Goal: Navigation & Orientation: Find specific page/section

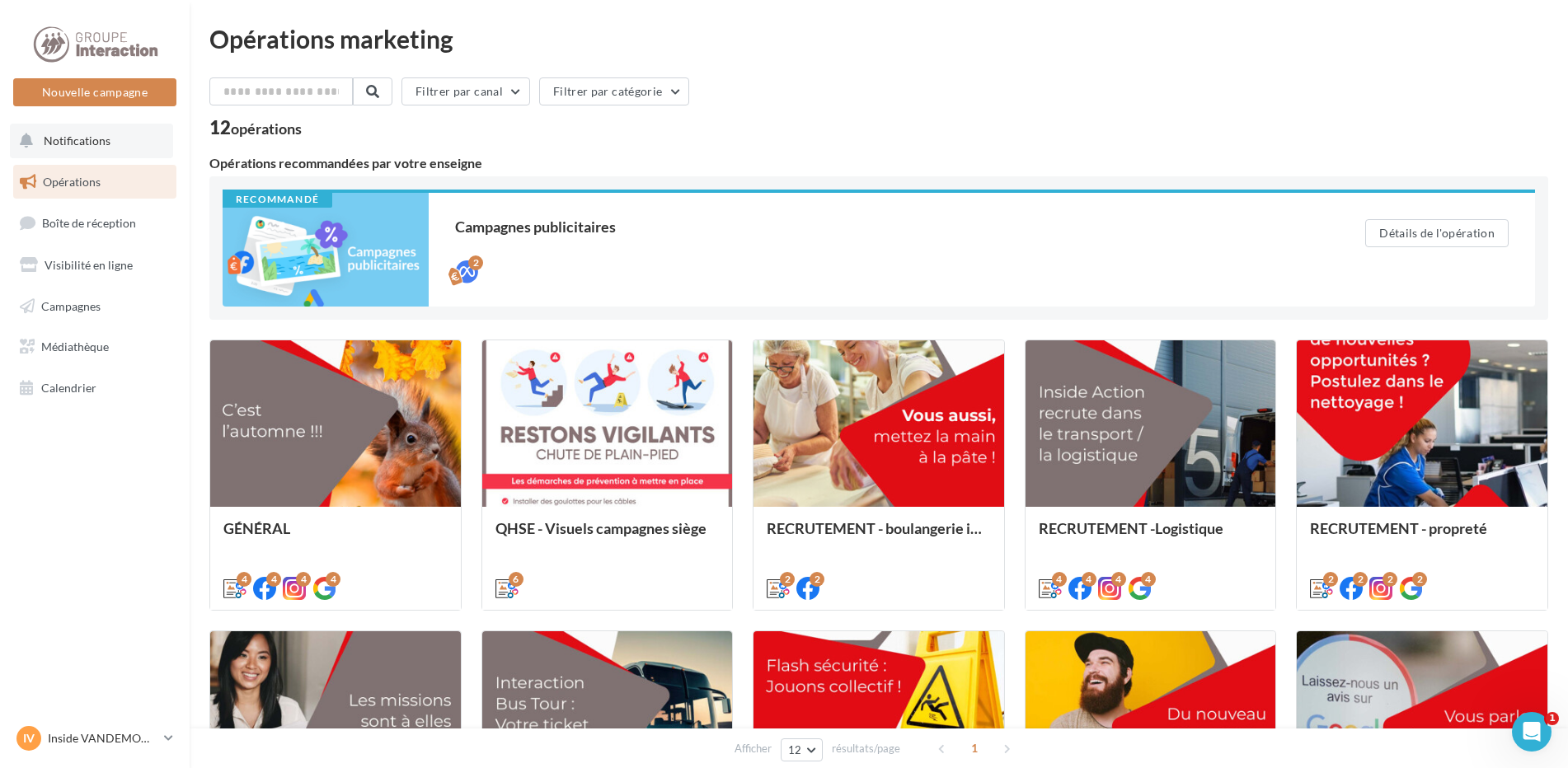
click at [90, 141] on span "Notifications" at bounding box center [77, 141] width 66 height 14
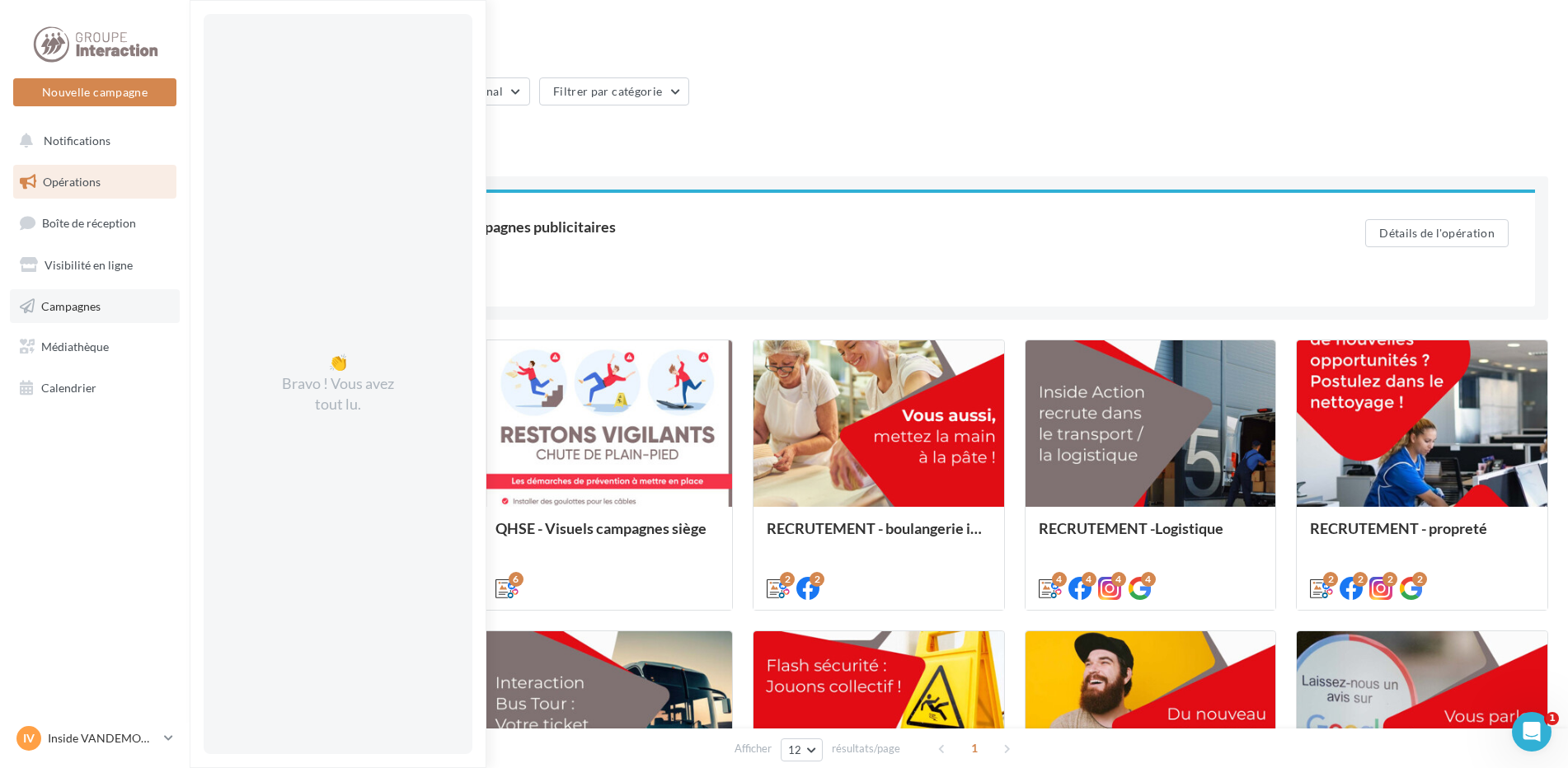
click at [66, 301] on span "Campagnes" at bounding box center [71, 305] width 59 height 14
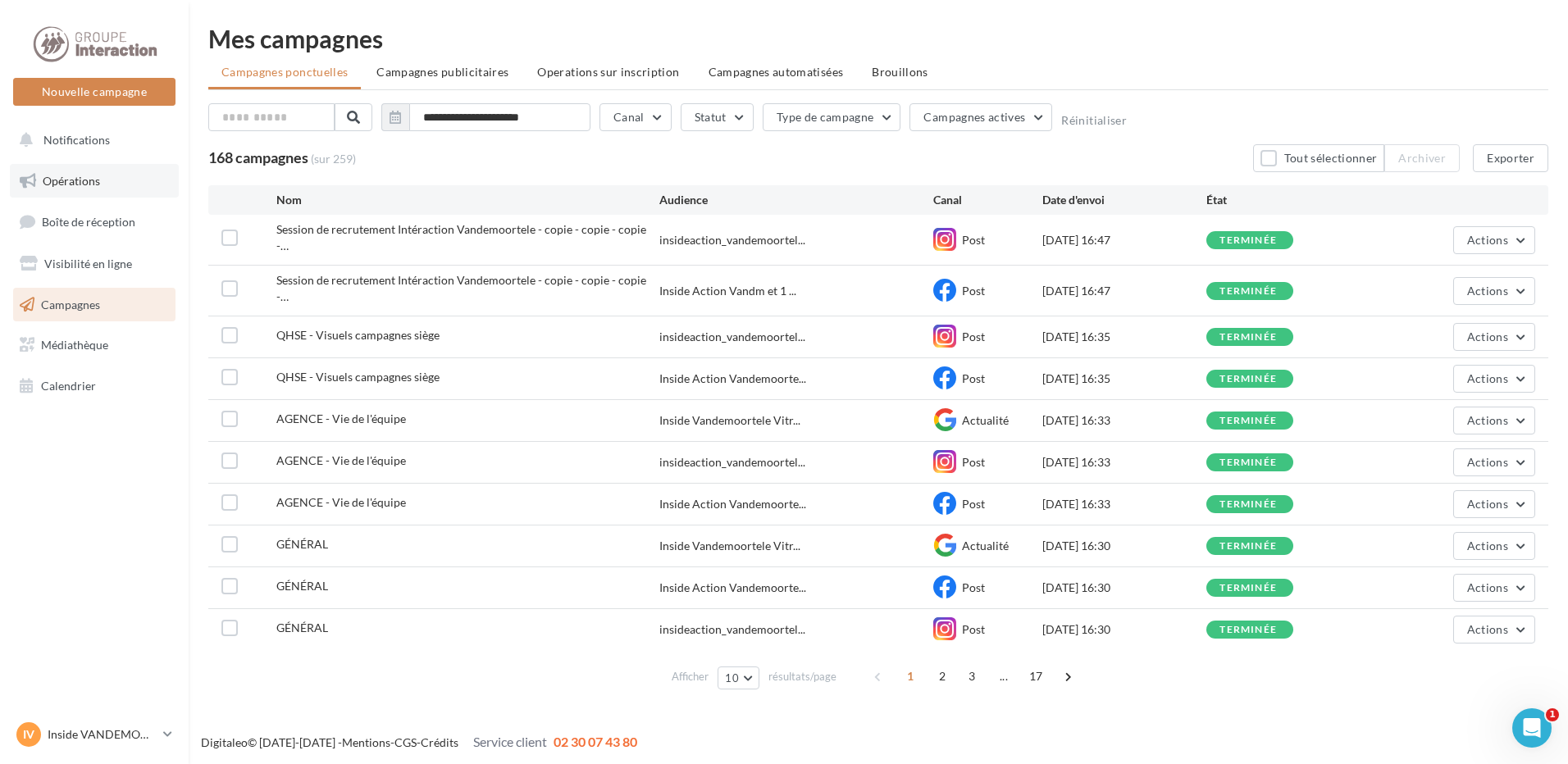
click at [64, 179] on span "Opérations" at bounding box center [71, 181] width 57 height 14
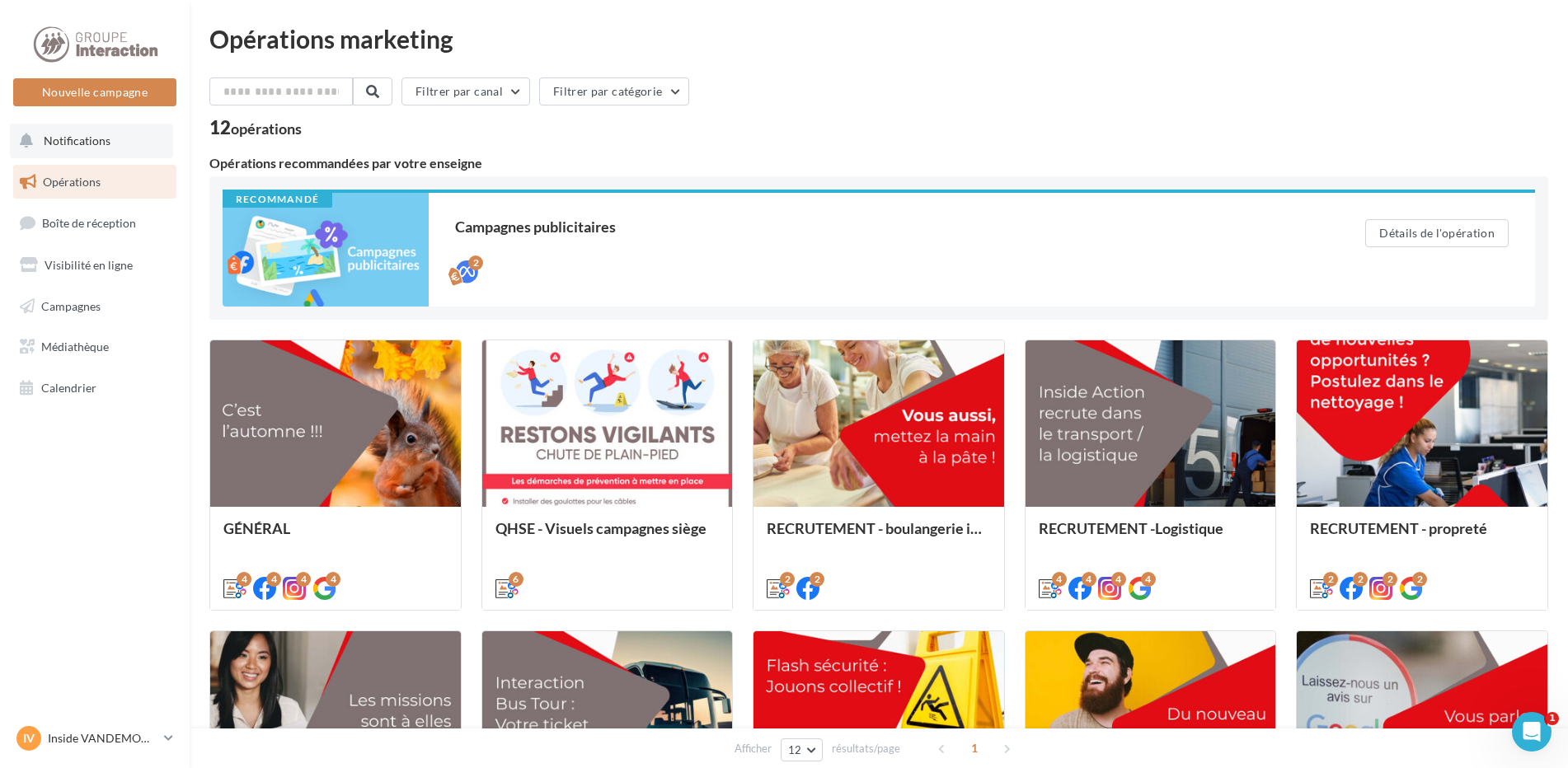
click at [105, 136] on span "Notifications" at bounding box center [77, 141] width 66 height 14
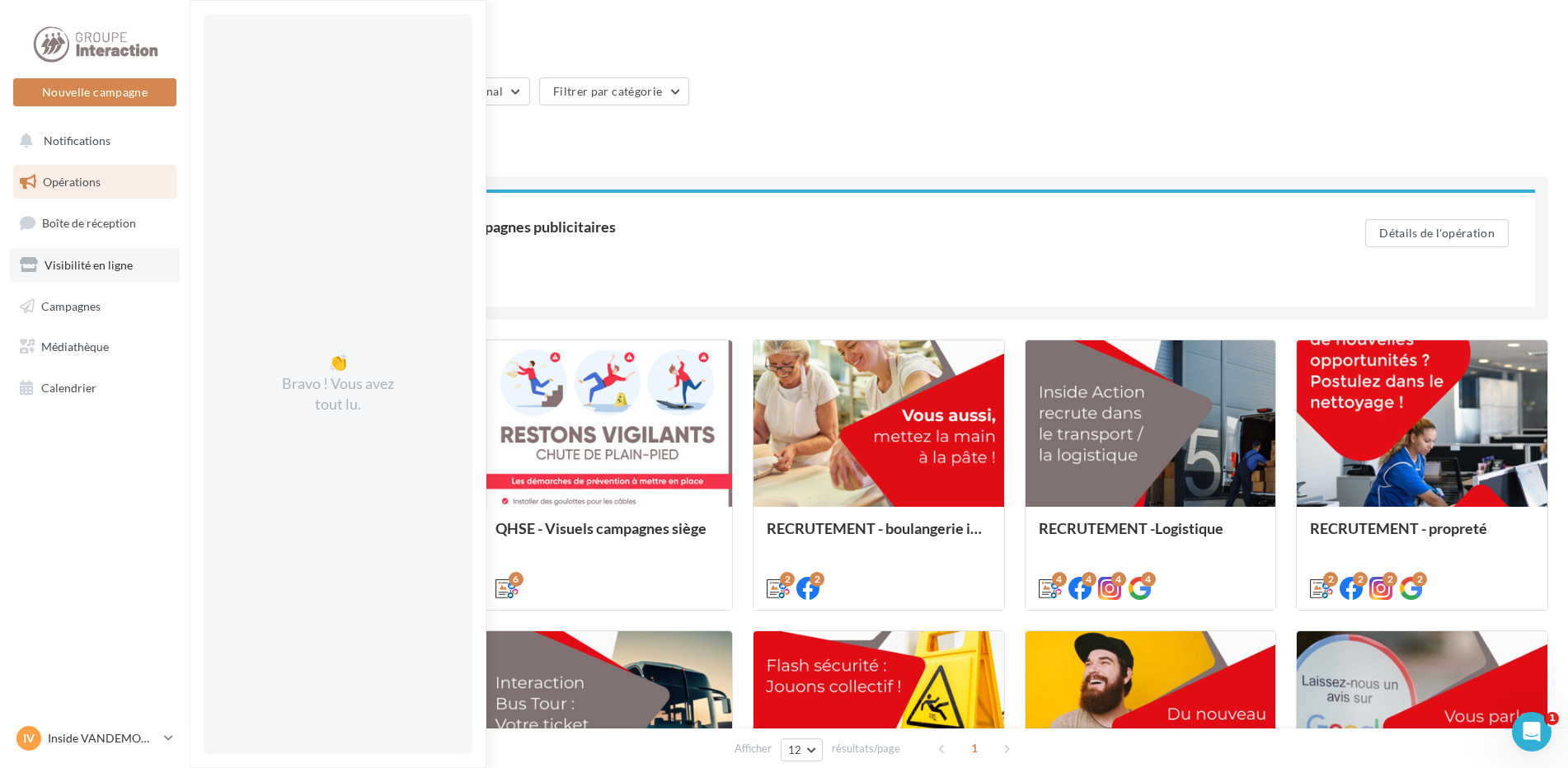
click at [88, 266] on span "Visibilité en ligne" at bounding box center [88, 265] width 88 height 14
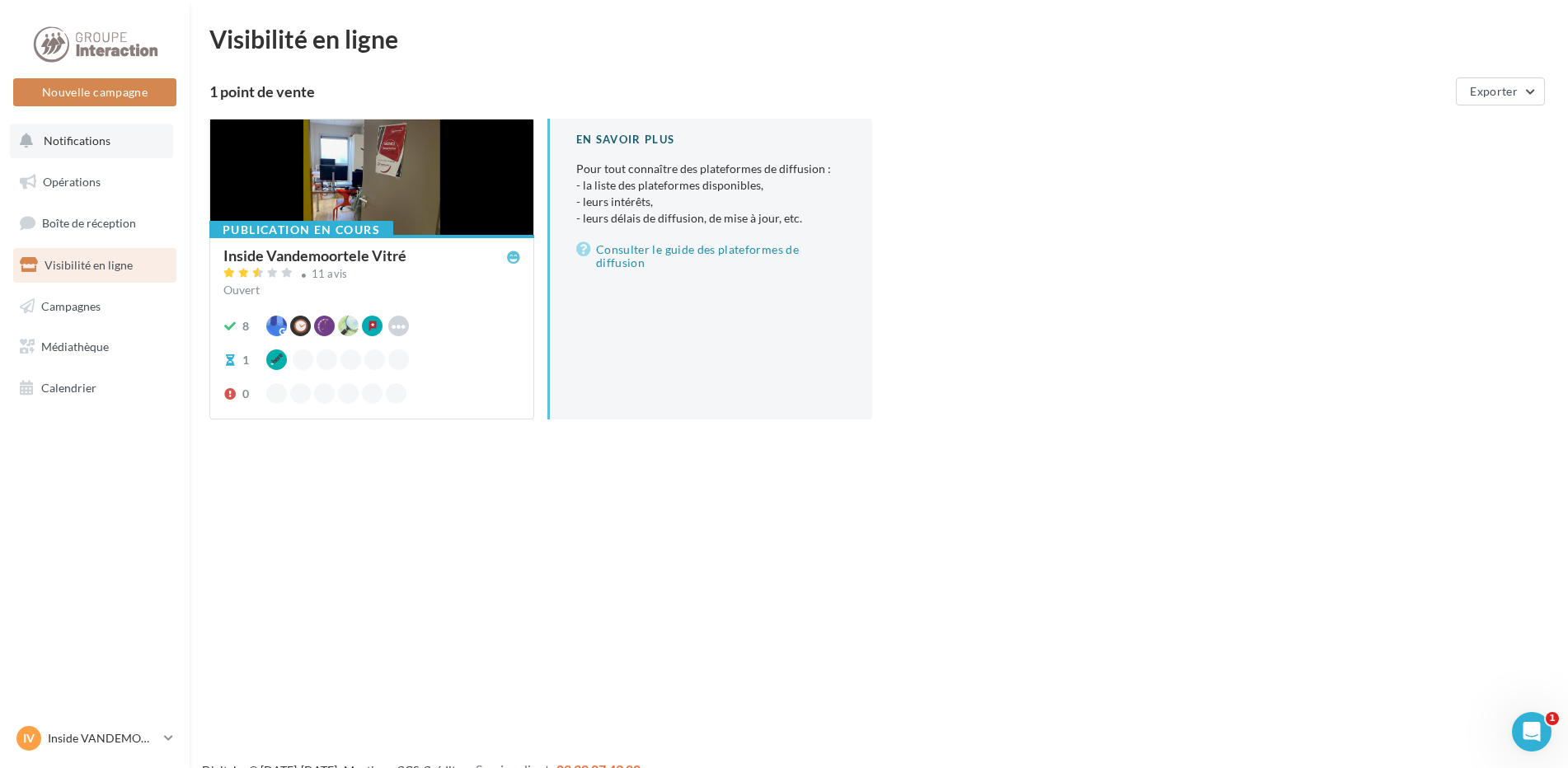
click at [56, 142] on span "Notifications" at bounding box center [77, 141] width 66 height 14
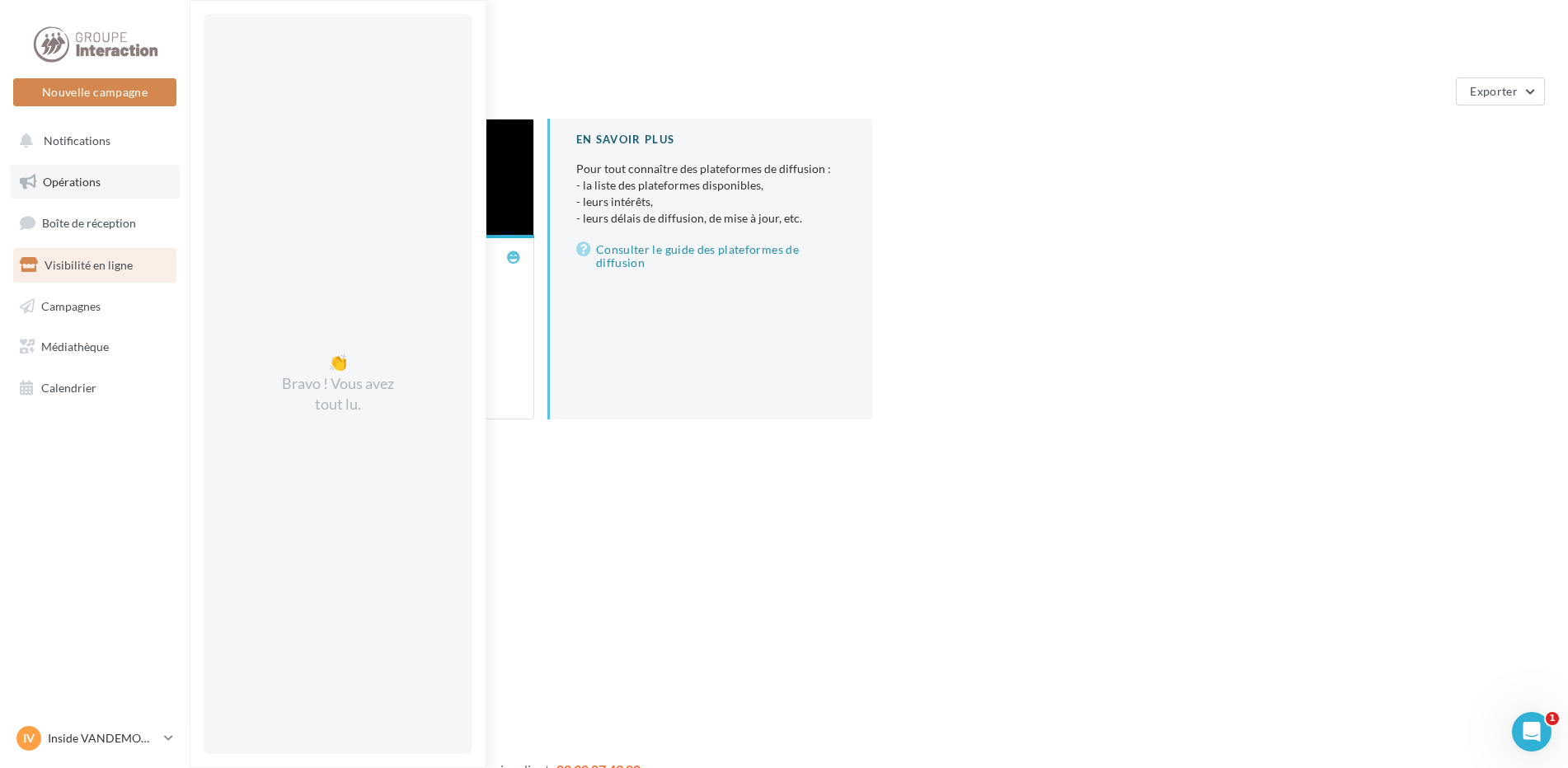
click at [47, 182] on span "Opérations" at bounding box center [72, 182] width 58 height 14
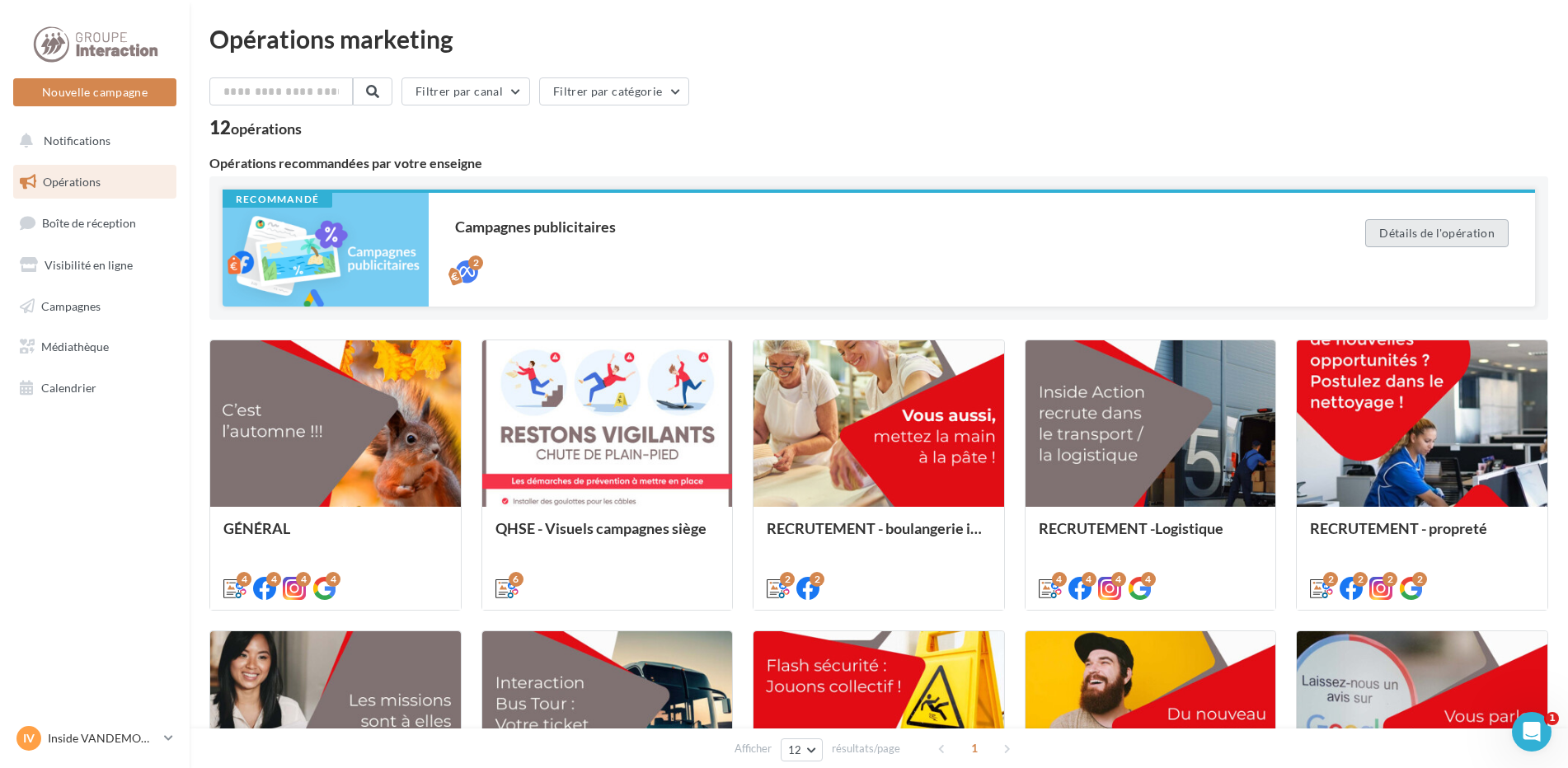
click at [1474, 230] on button "Détails de l'opération" at bounding box center [1437, 234] width 143 height 28
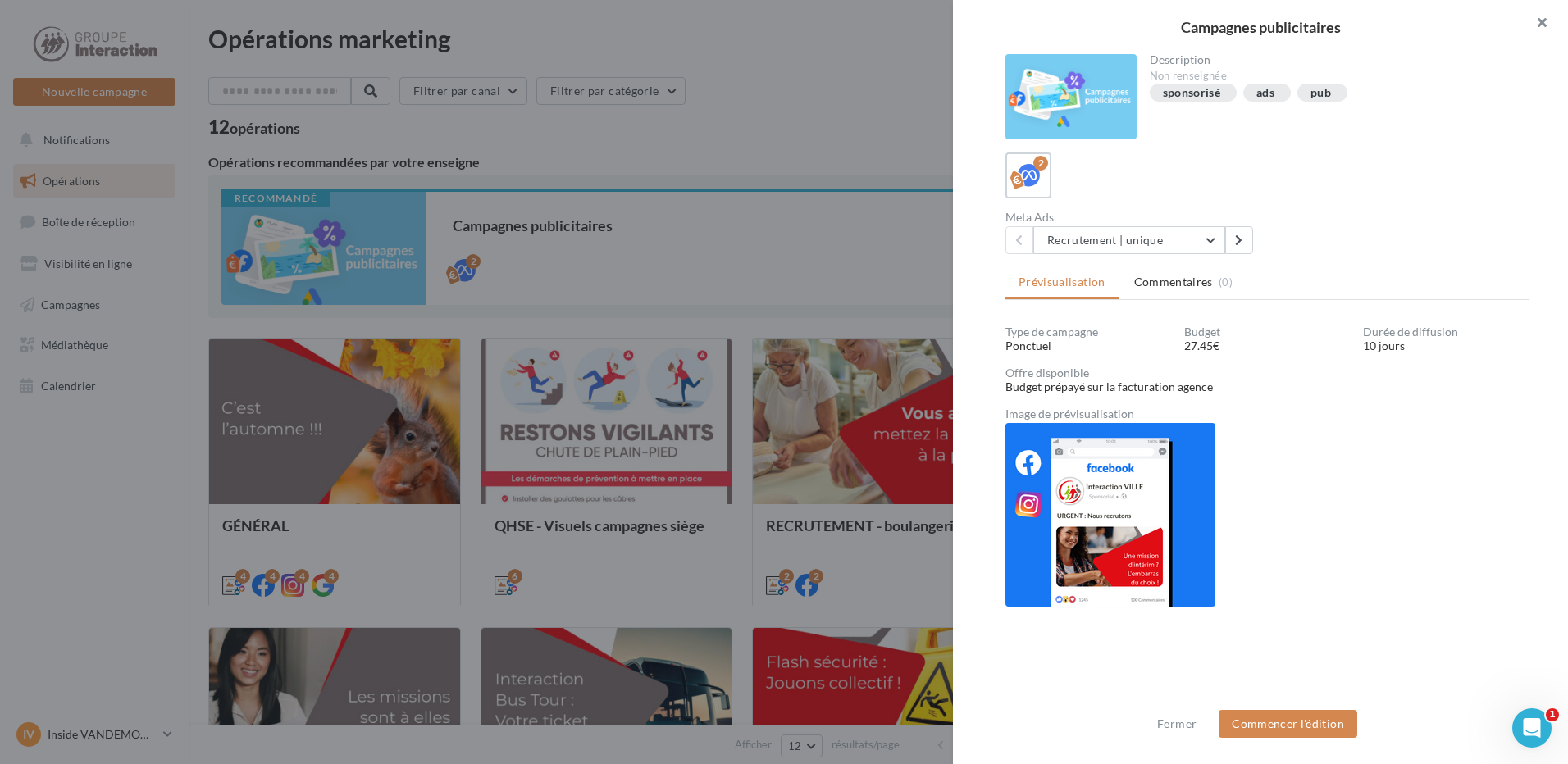
click at [1543, 20] on button "button" at bounding box center [1535, 24] width 65 height 50
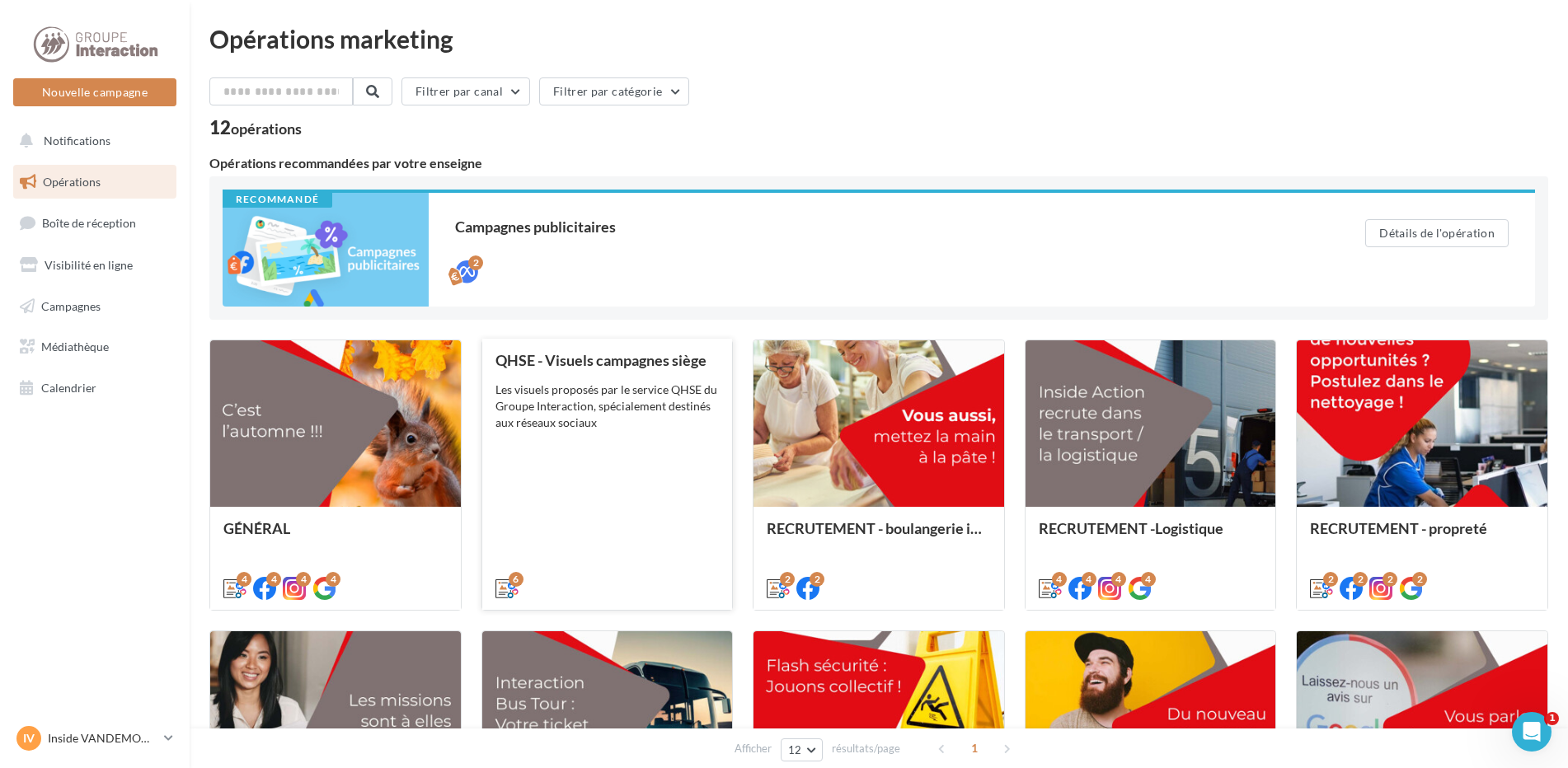
click at [588, 476] on div "QHSE - Visuels campagnes siège Les visuels proposés par le service QHSE du Grou…" at bounding box center [607, 473] width 224 height 243
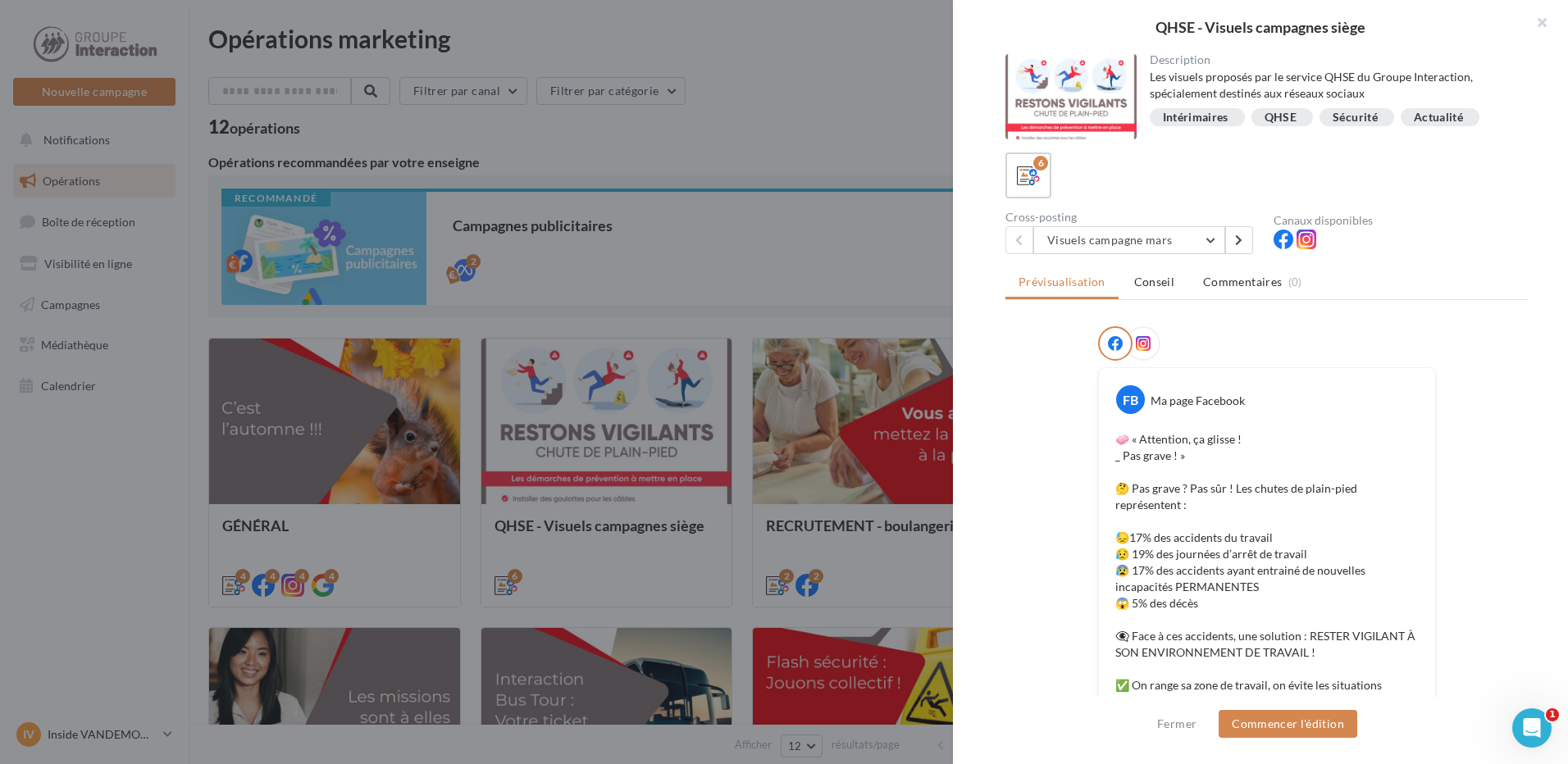
click at [1266, 121] on div "QHSE" at bounding box center [1280, 117] width 32 height 12
click at [1350, 119] on div "Sécurité" at bounding box center [1355, 117] width 45 height 12
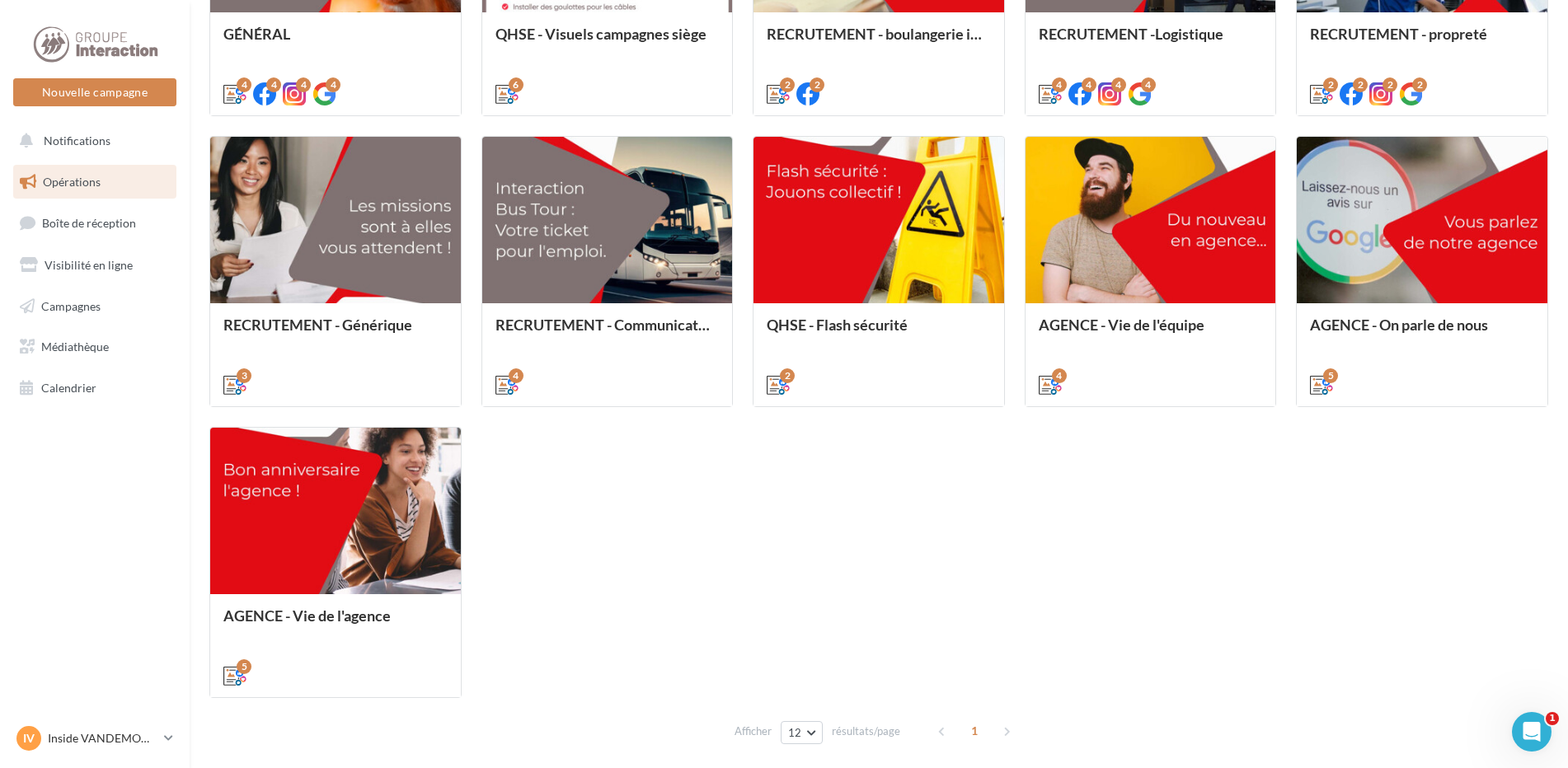
scroll to position [562, 0]
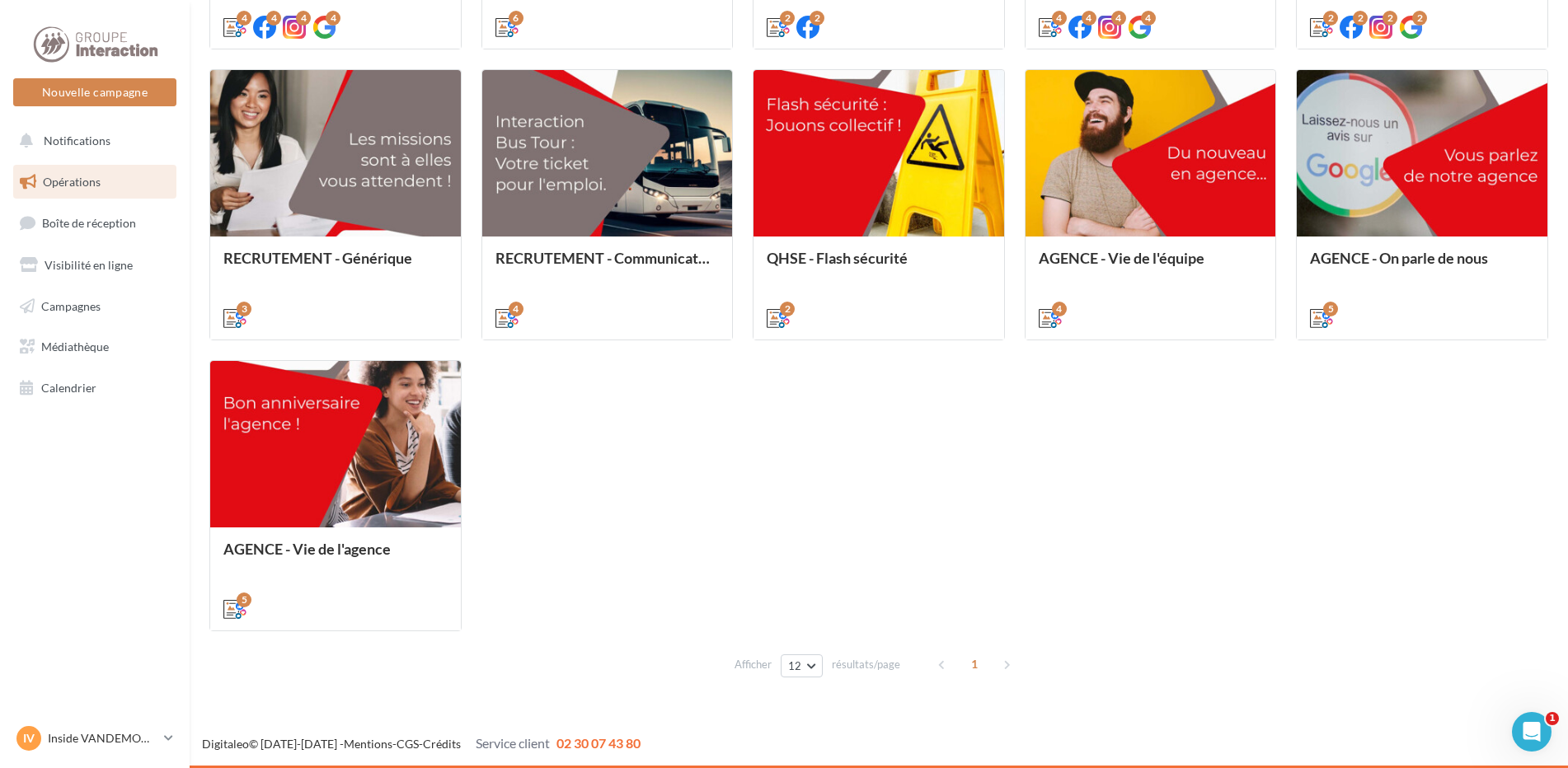
click at [1003, 666] on div "1" at bounding box center [975, 665] width 94 height 26
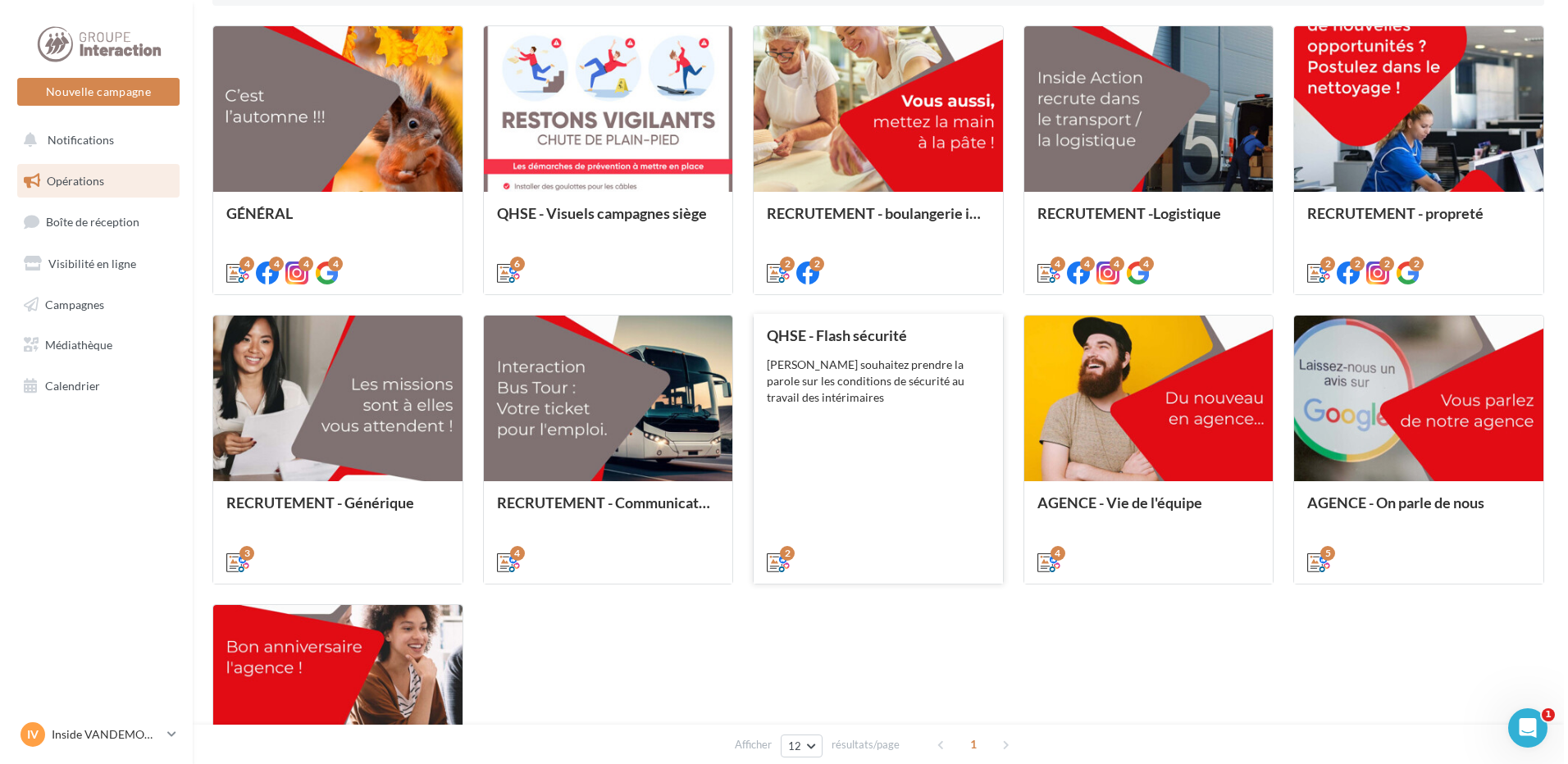
scroll to position [231, 0]
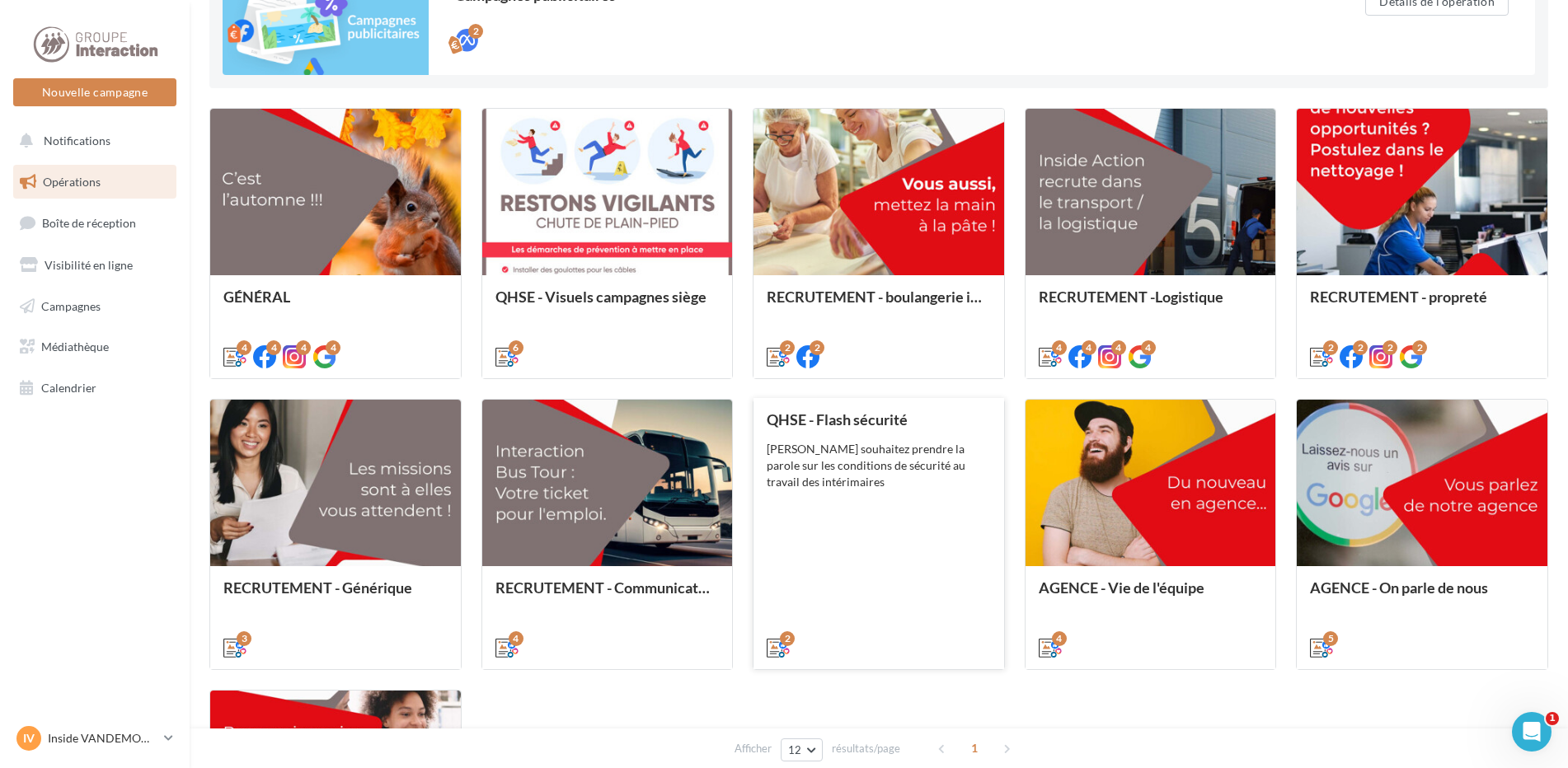
click at [867, 506] on div "QHSE - Flash sécurité Vous souhaitez prendre la parole sur les conditions de sé…" at bounding box center [878, 533] width 224 height 243
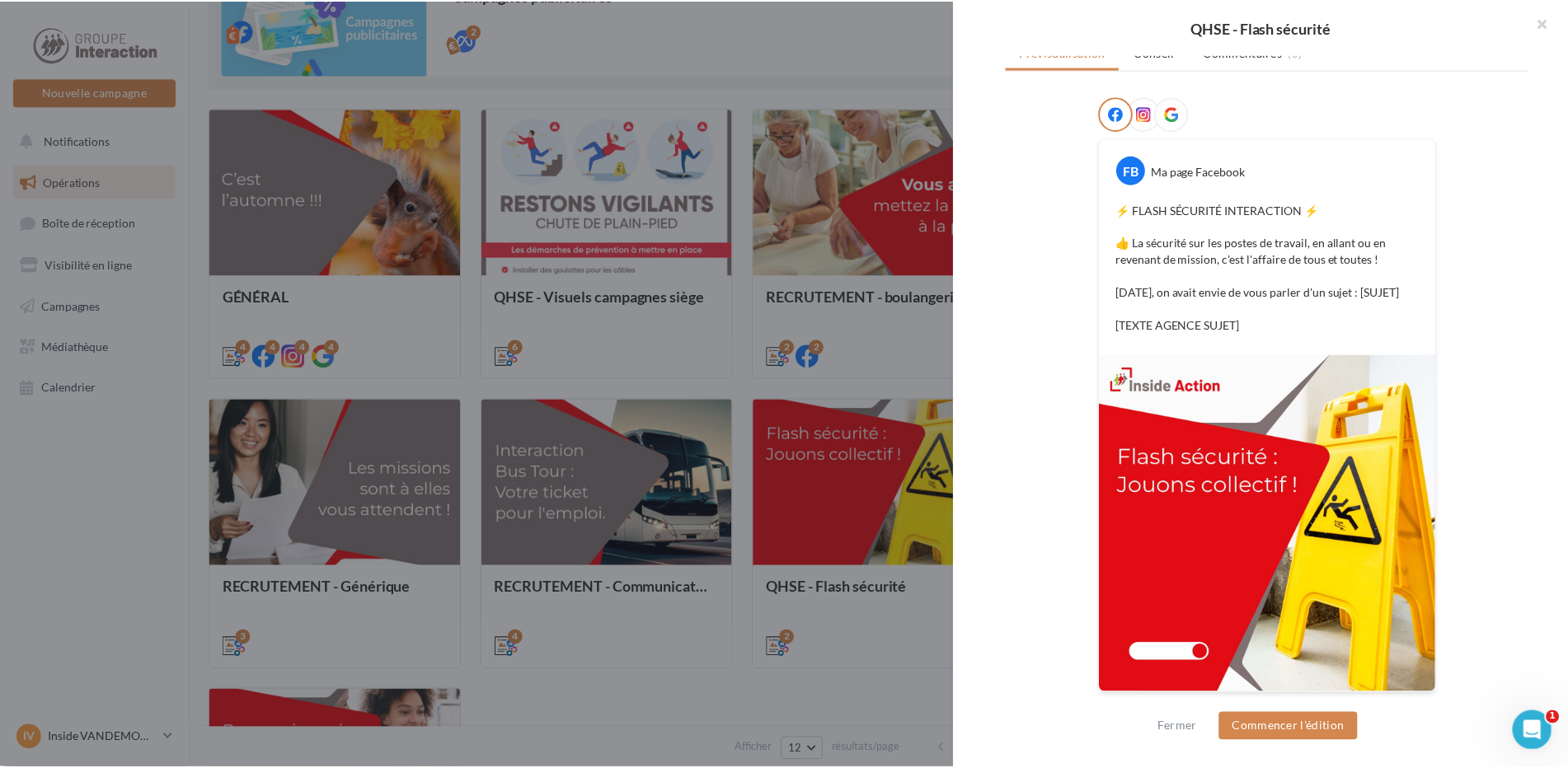
scroll to position [0, 0]
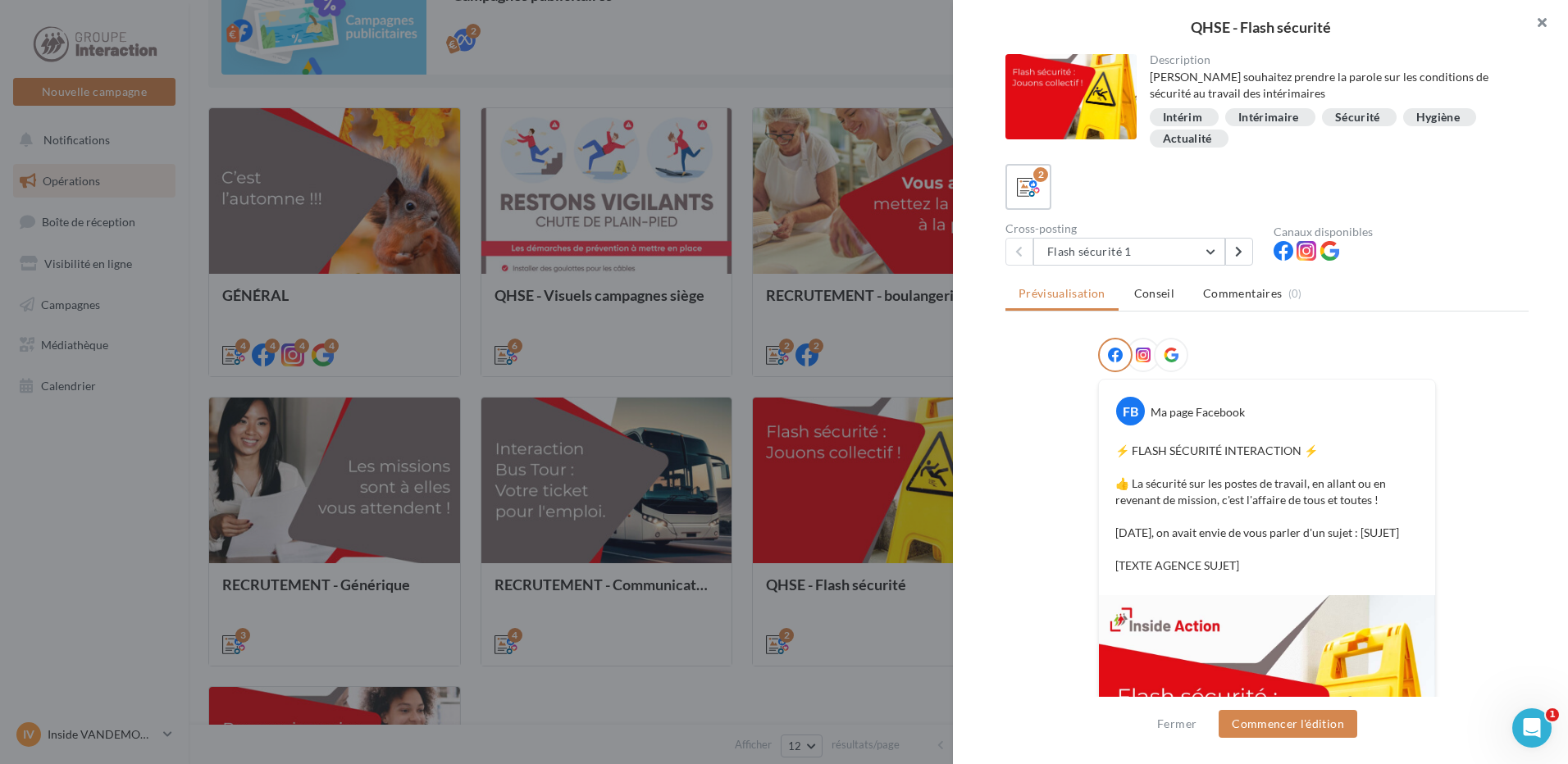
click at [1548, 21] on button "button" at bounding box center [1535, 24] width 65 height 50
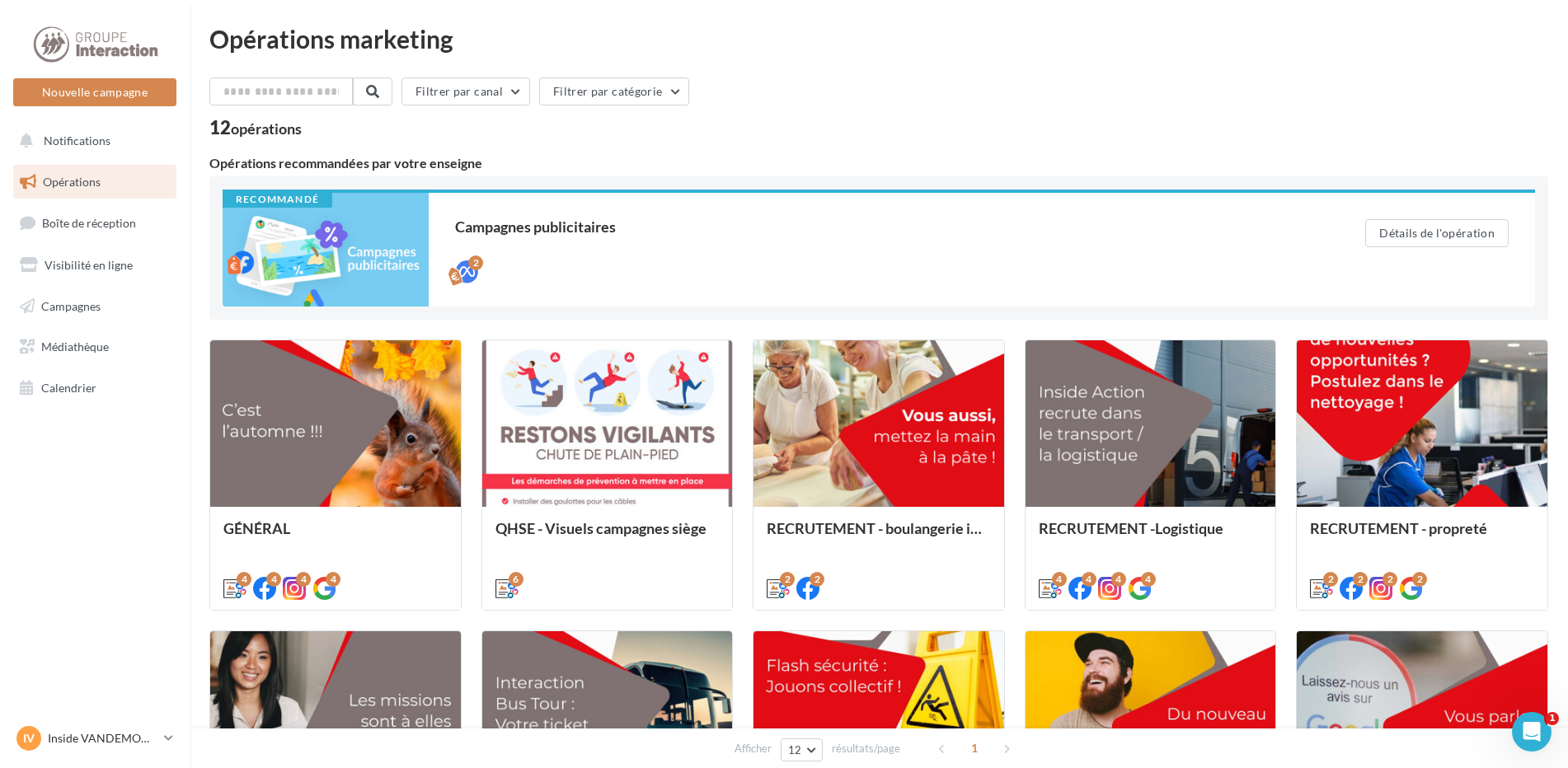
click at [85, 184] on span "Opérations" at bounding box center [72, 182] width 58 height 14
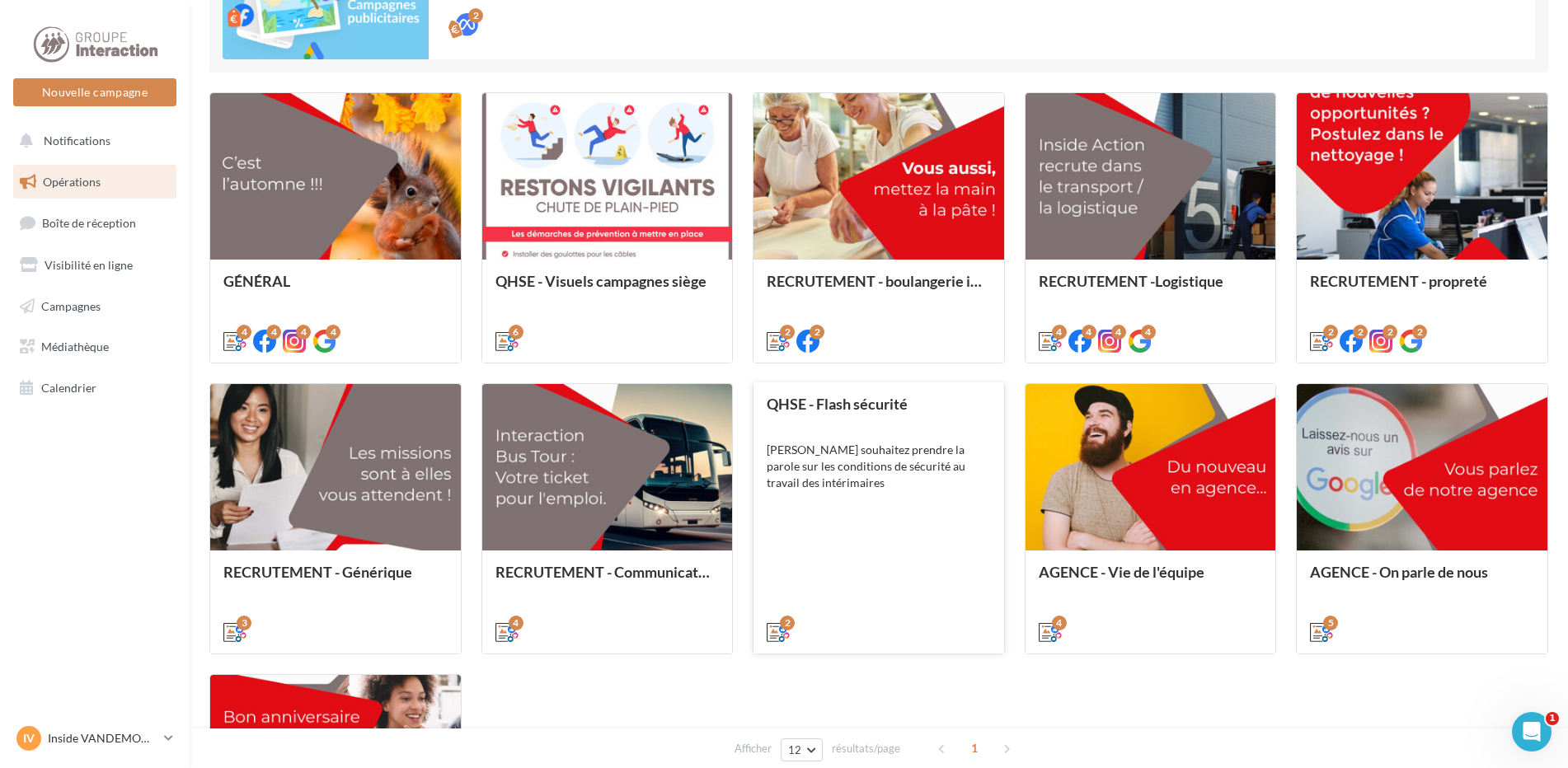
scroll to position [562, 0]
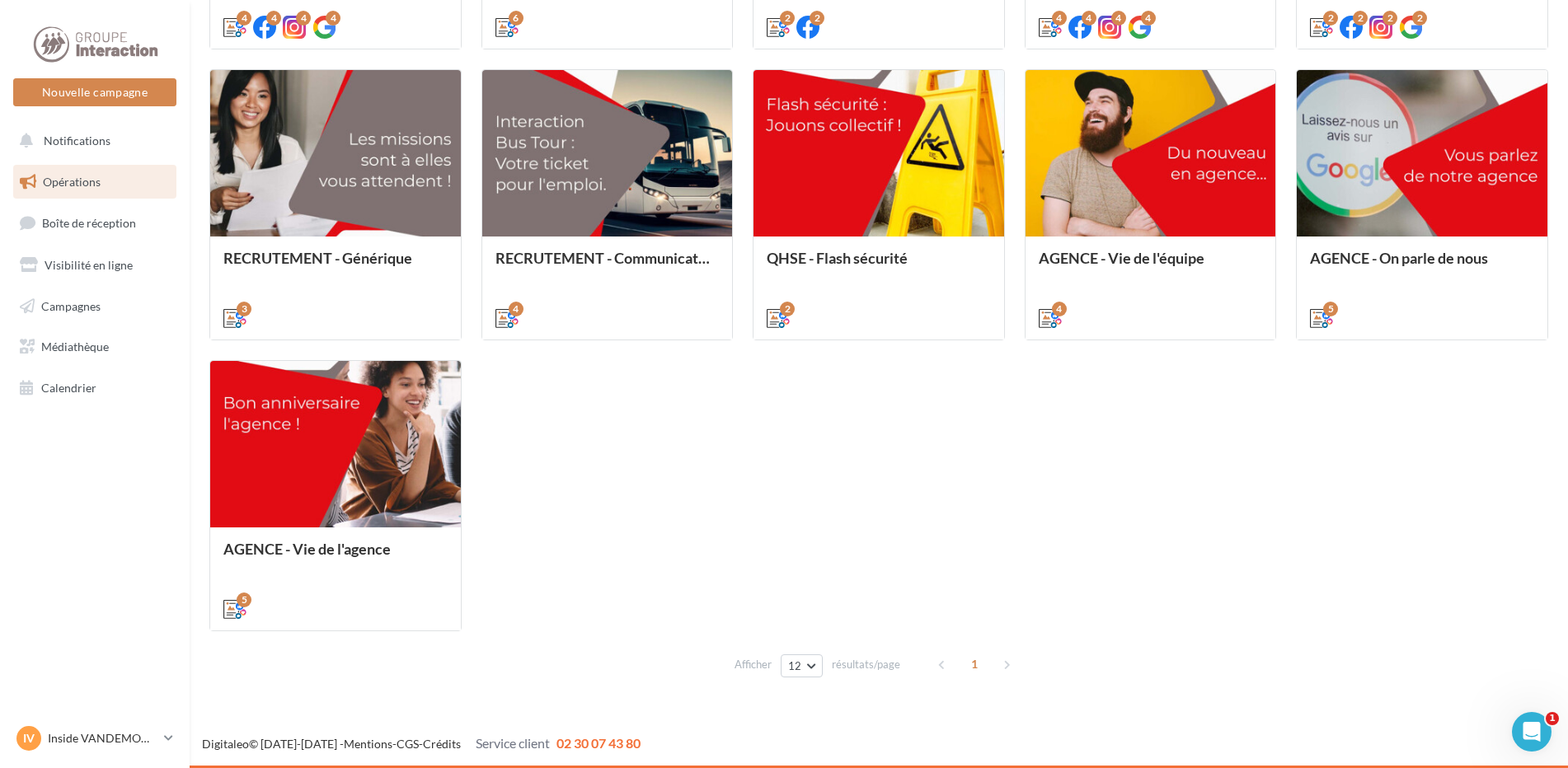
click at [1006, 665] on div "1" at bounding box center [975, 665] width 94 height 26
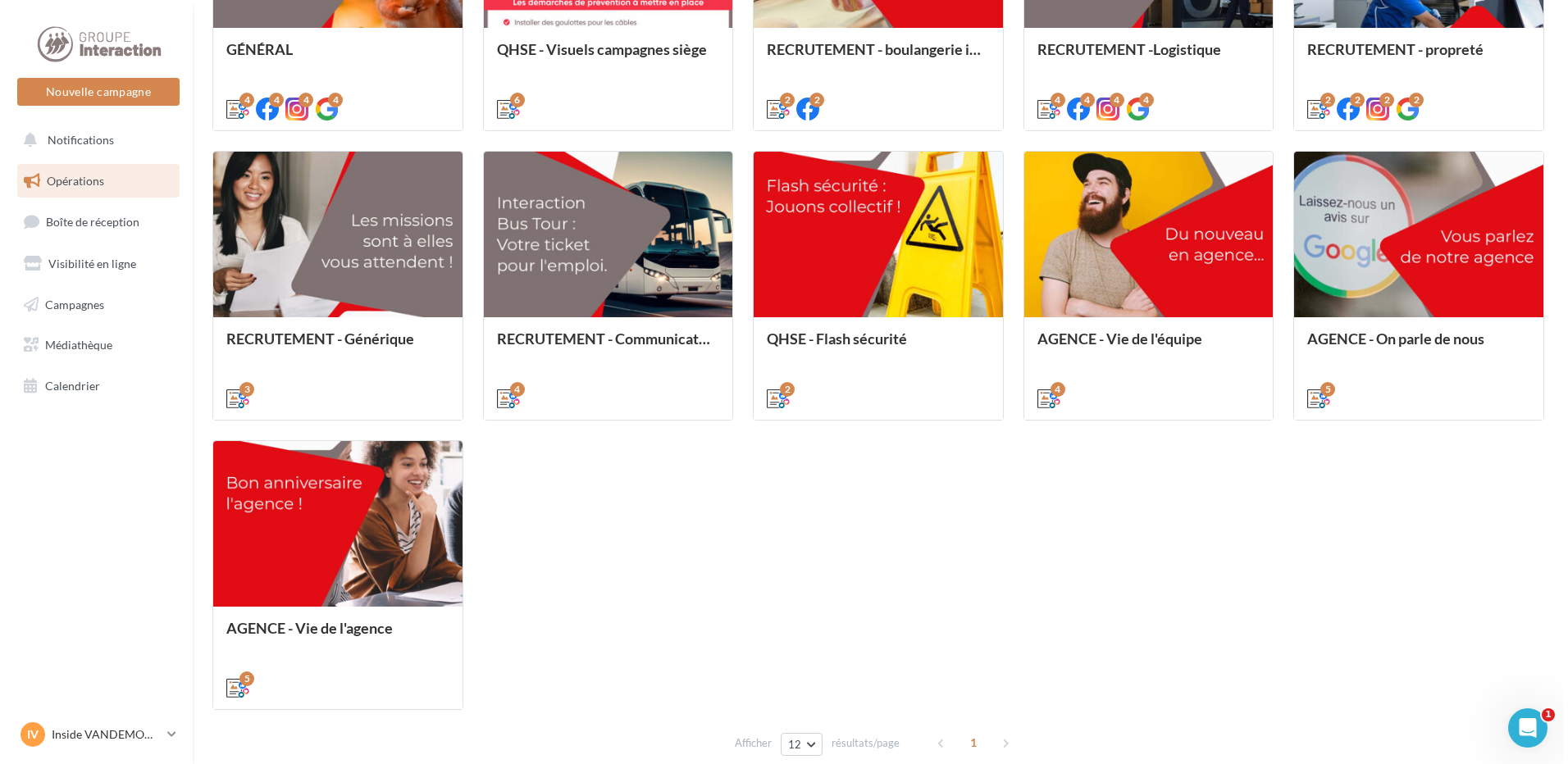
scroll to position [66, 0]
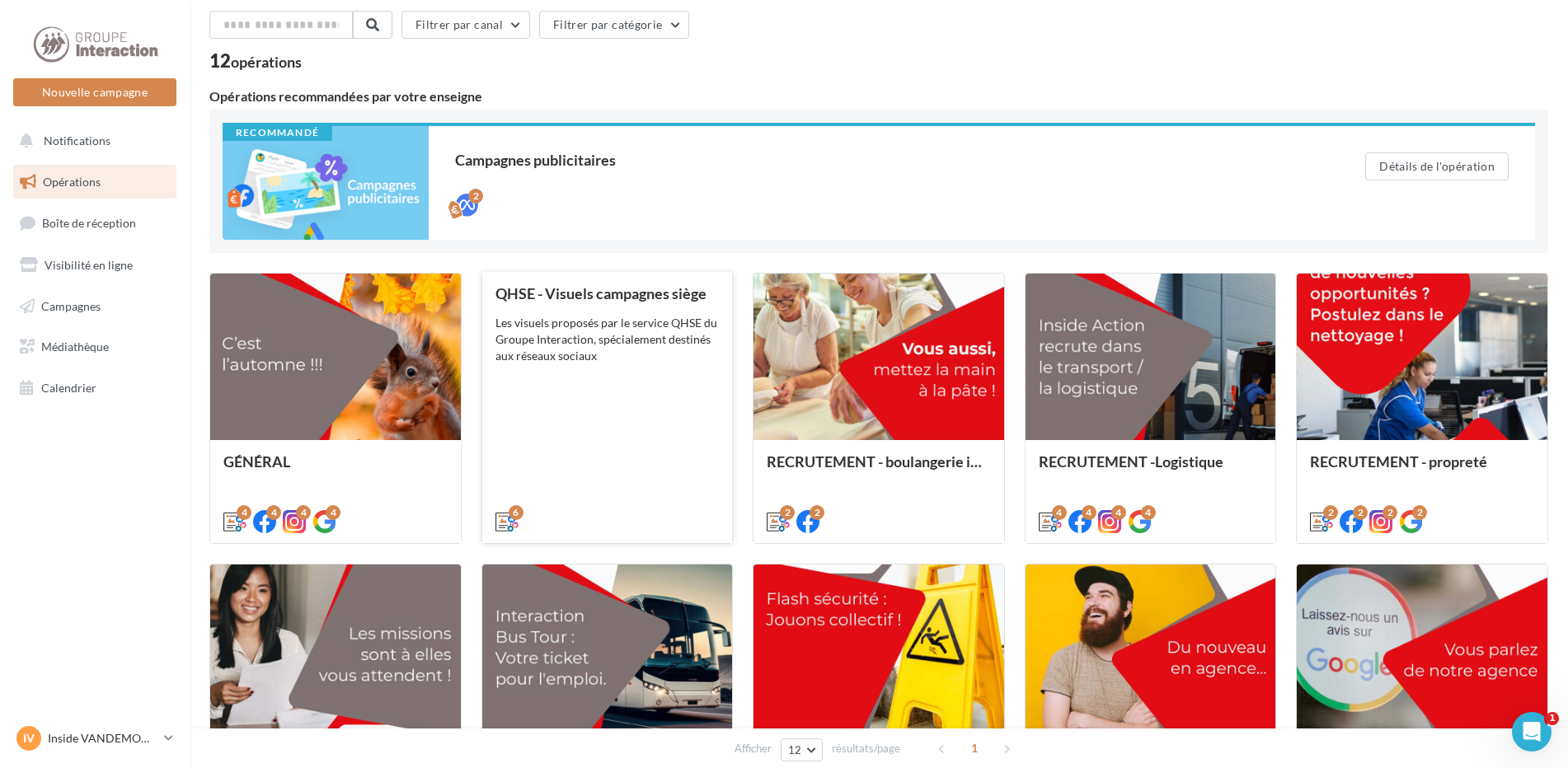
click at [663, 430] on div "QHSE - Visuels campagnes siège Les visuels proposés par le service QHSE du Grou…" at bounding box center [607, 407] width 224 height 243
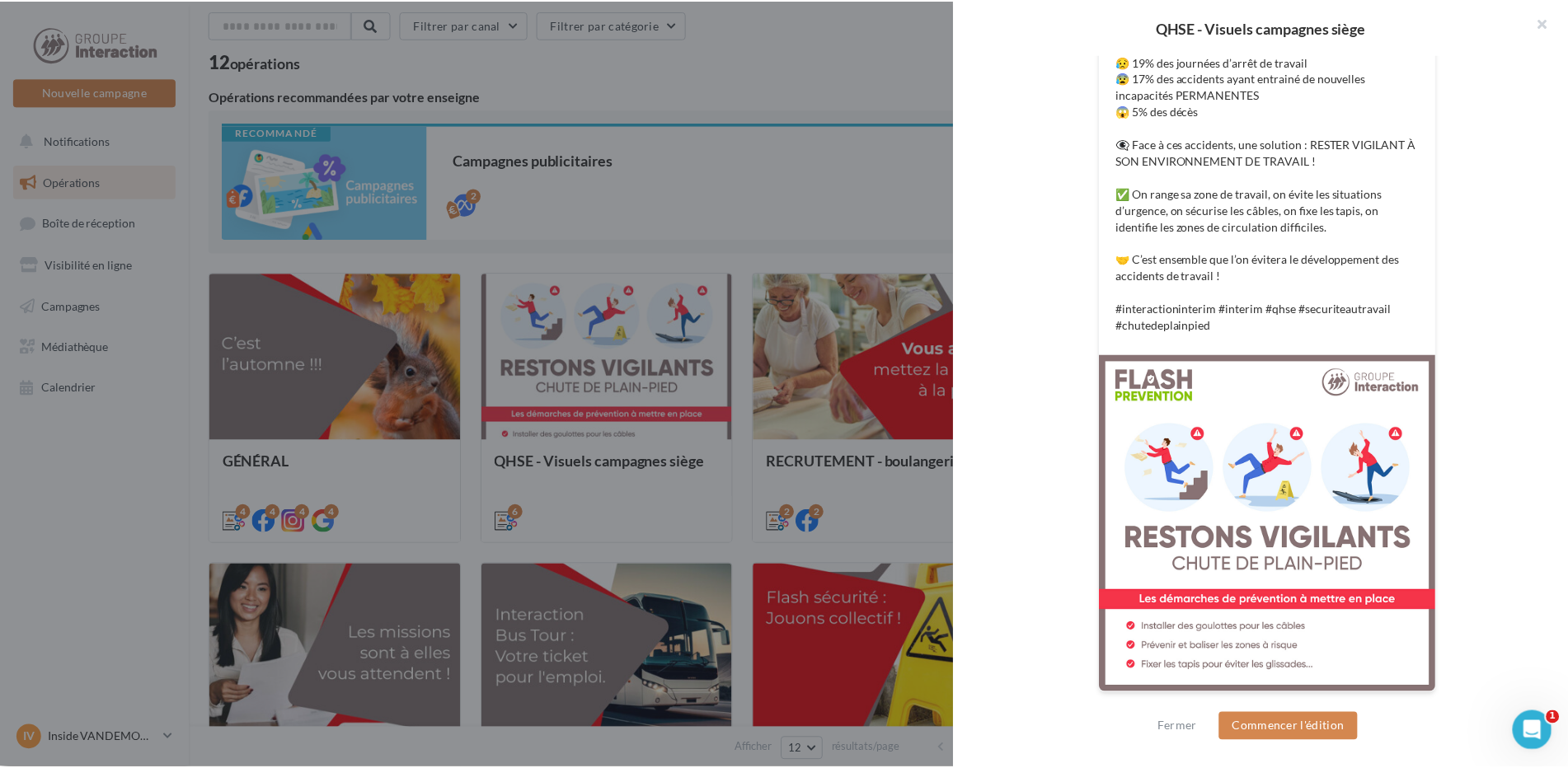
scroll to position [0, 0]
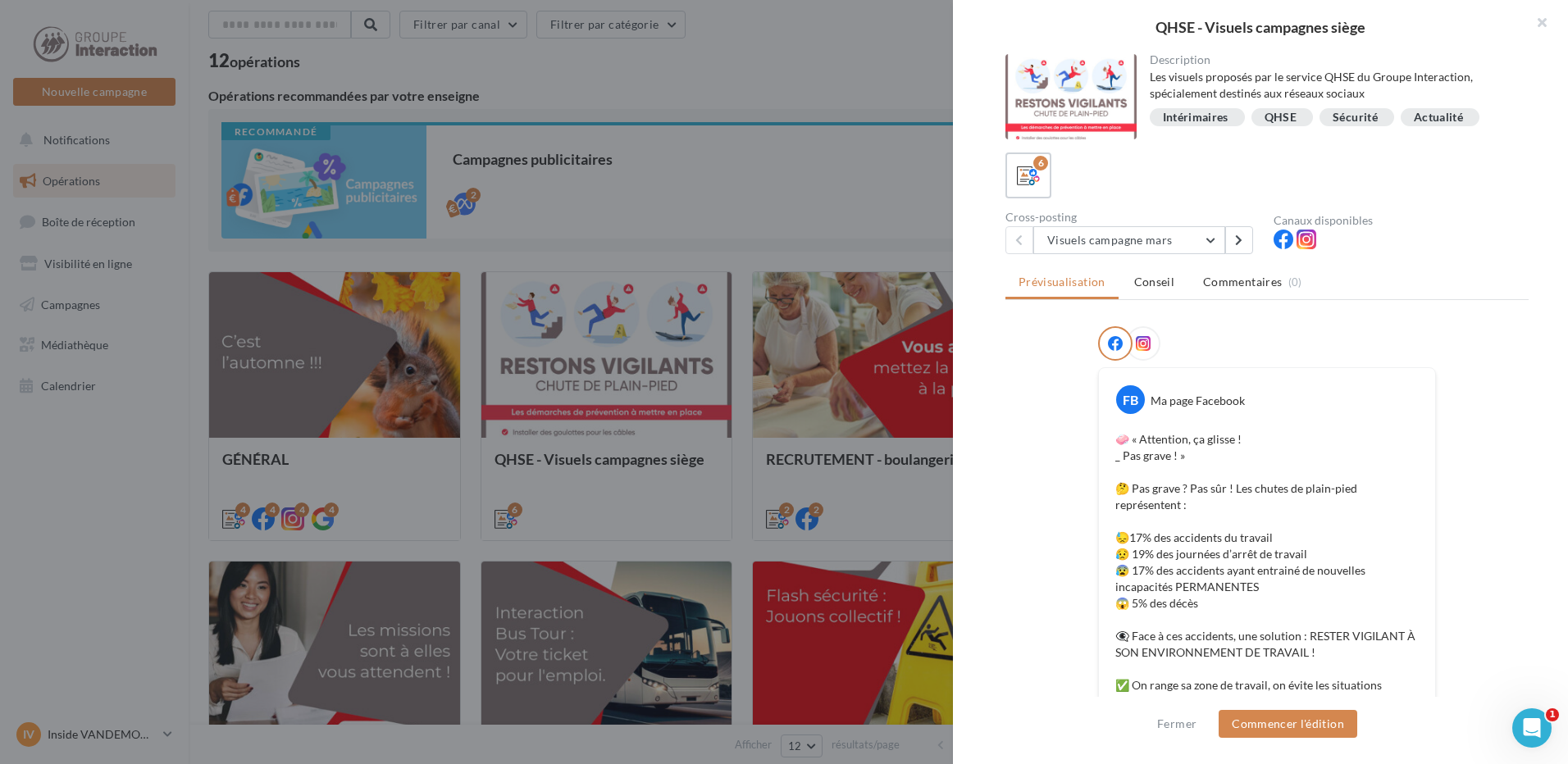
click at [592, 190] on div at bounding box center [784, 382] width 1568 height 764
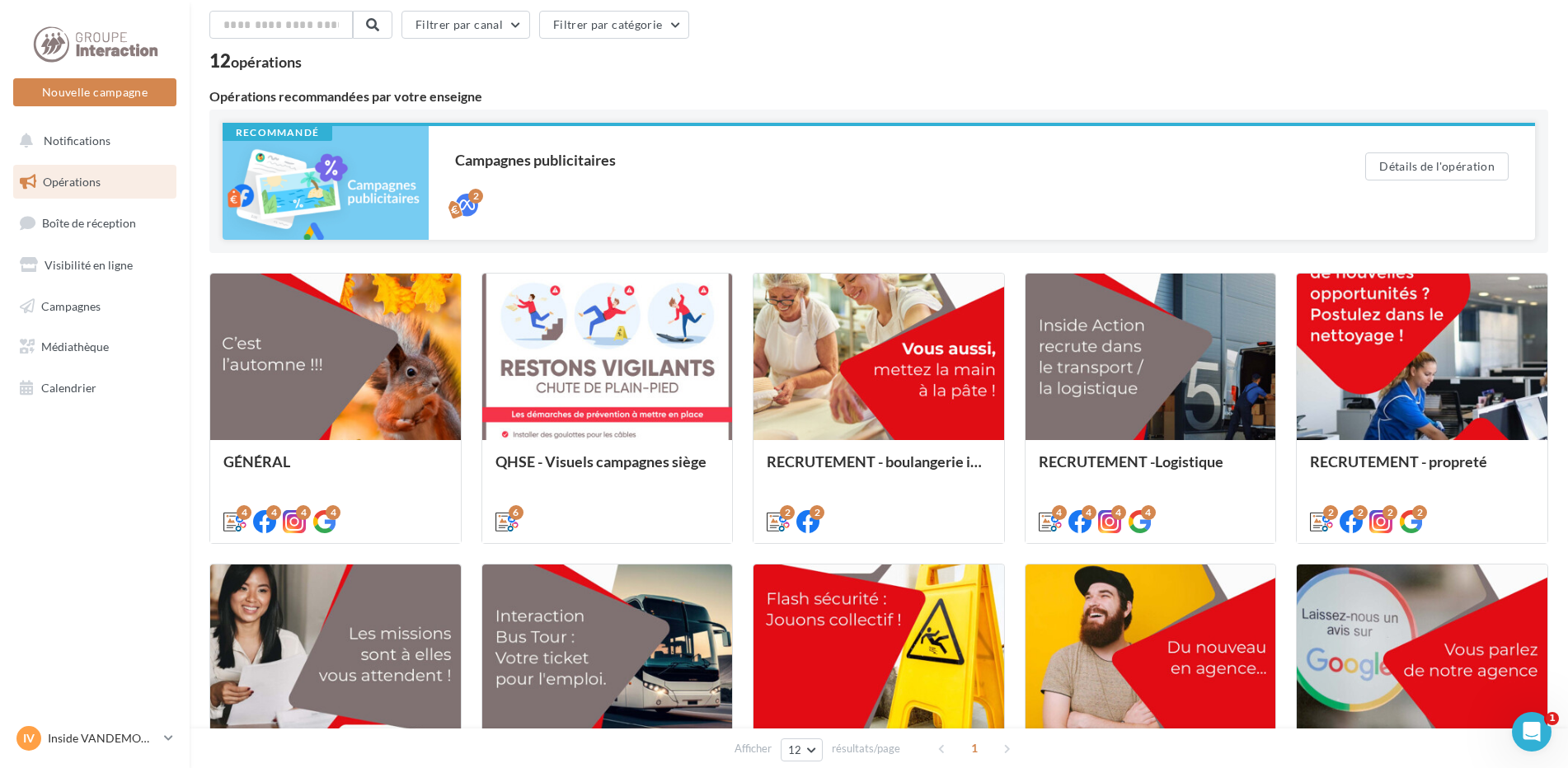
click at [372, 179] on div at bounding box center [325, 183] width 206 height 114
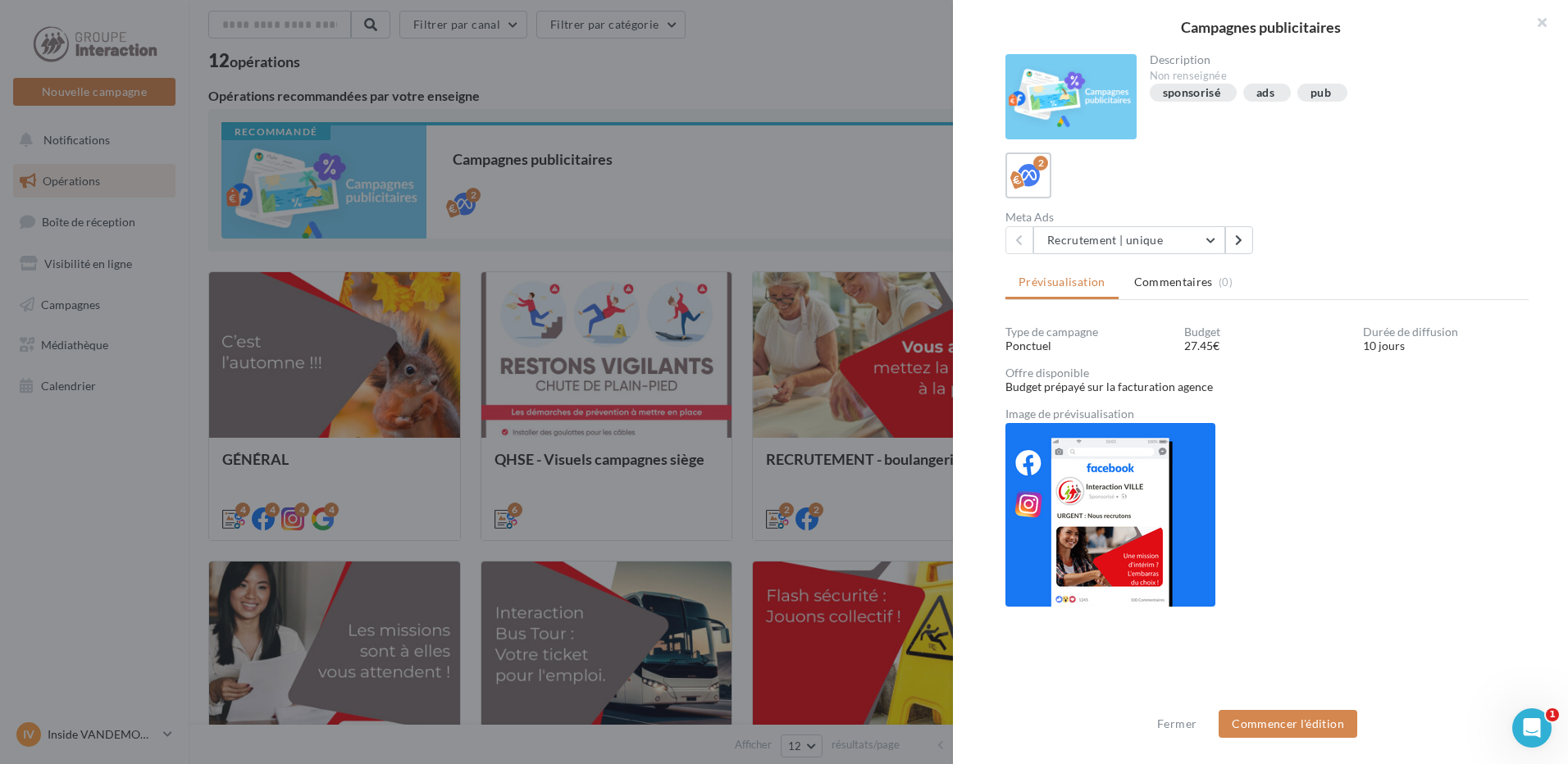
click at [724, 198] on div at bounding box center [784, 382] width 1568 height 764
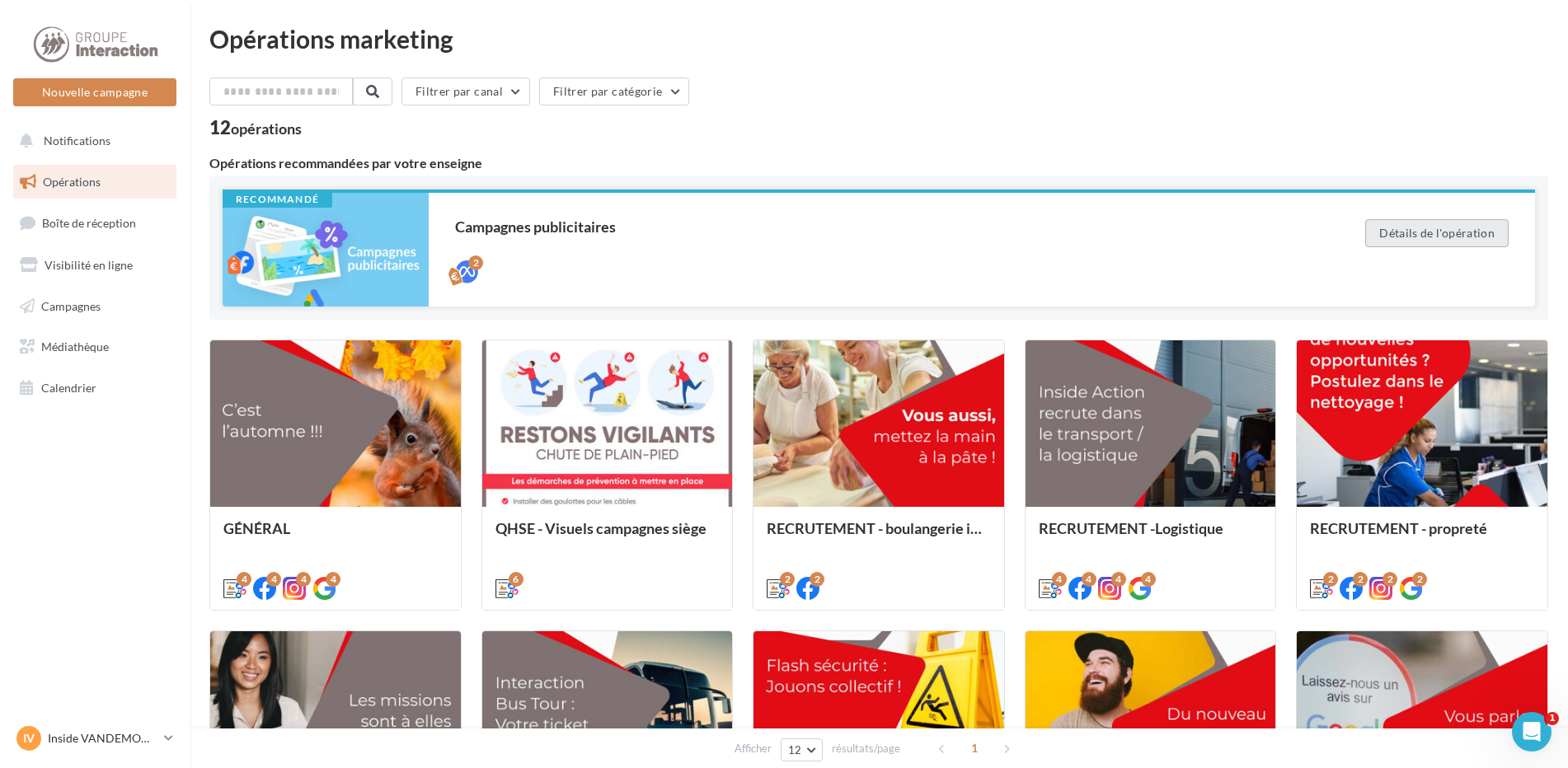
click at [1395, 227] on button "Détails de l'opération" at bounding box center [1437, 234] width 143 height 28
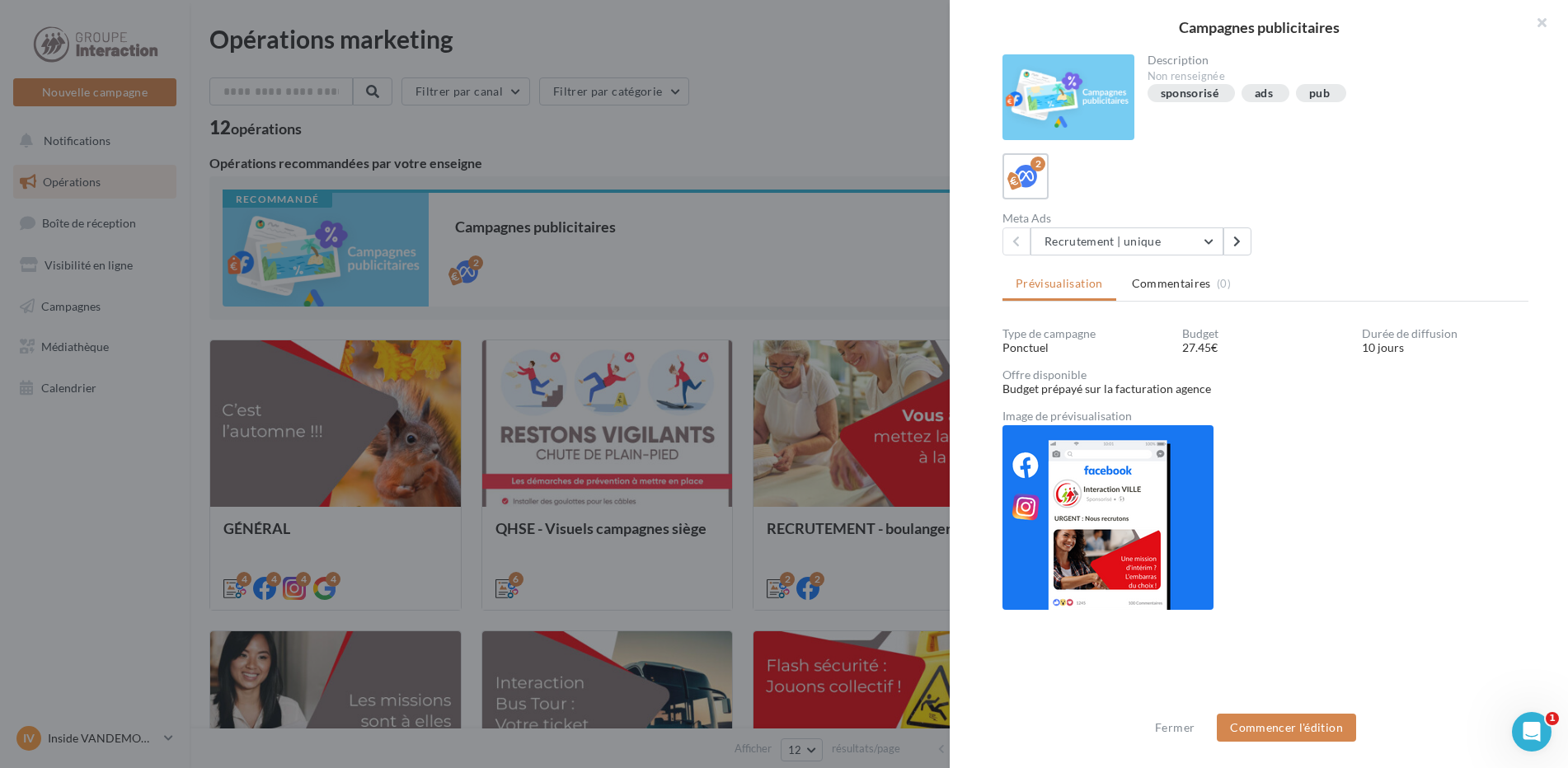
click at [50, 542] on div at bounding box center [784, 384] width 1568 height 768
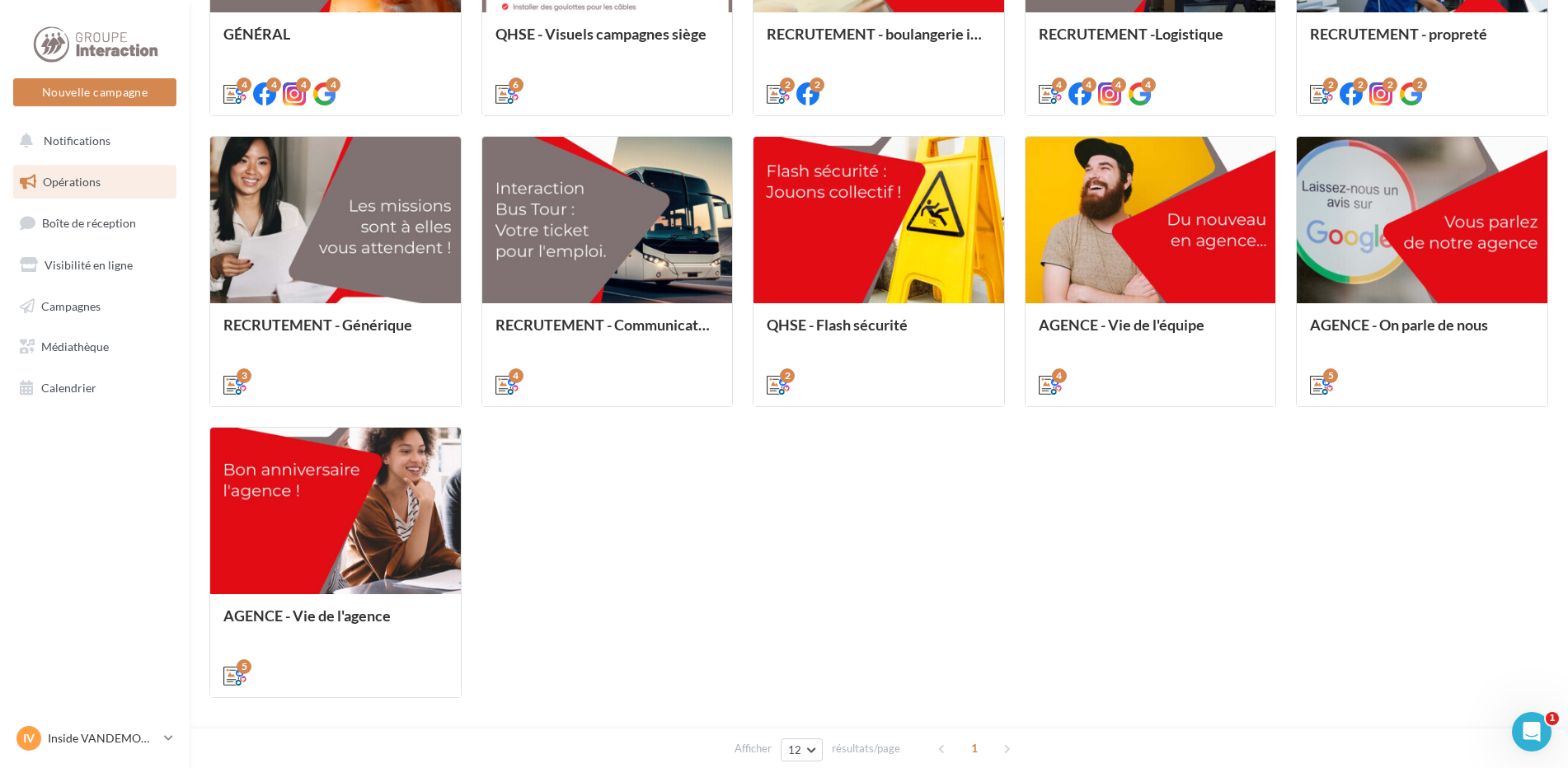
scroll to position [562, 0]
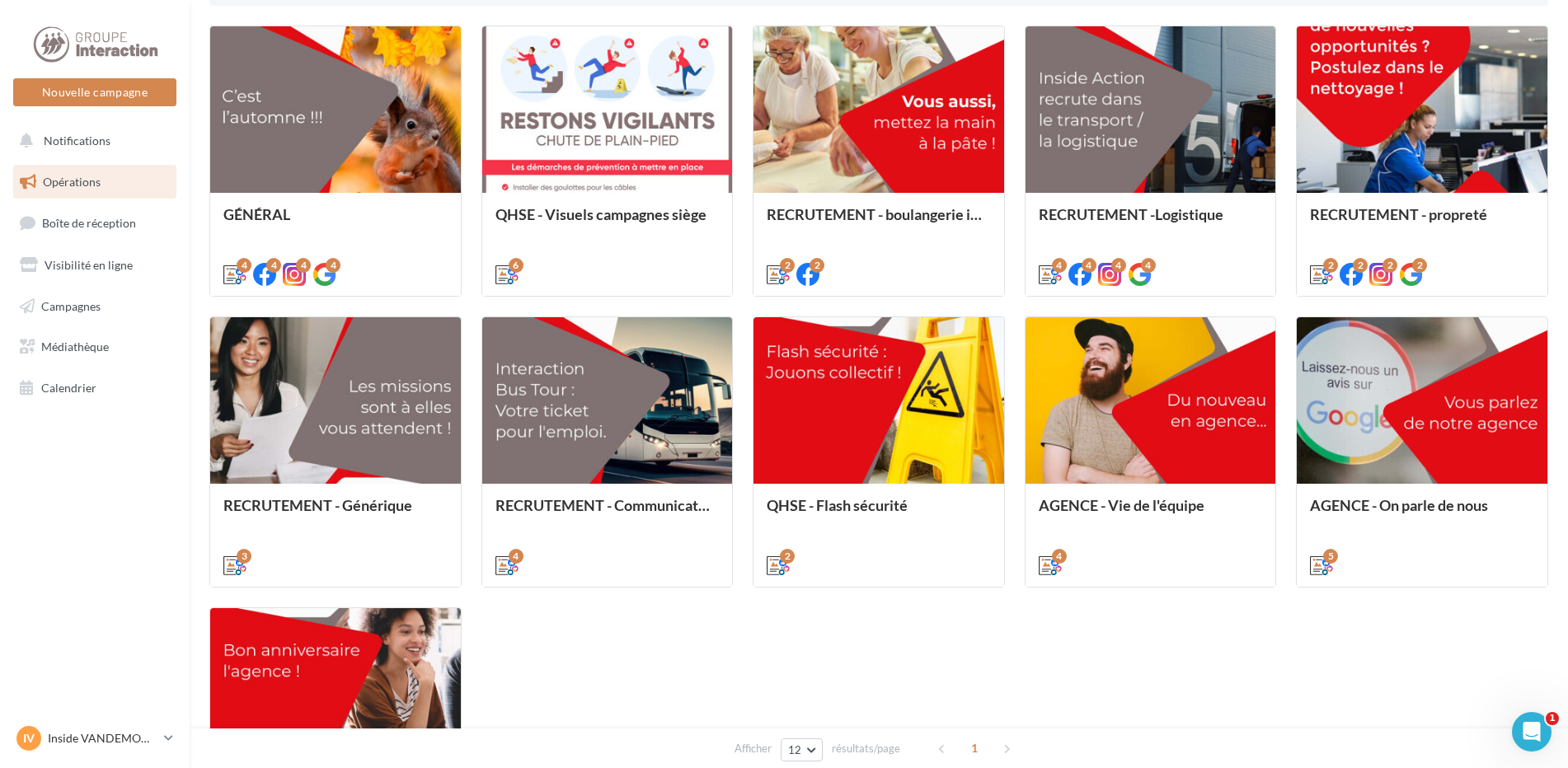
click at [1259, 704] on div "GÉNÉRAL Pour communiquer sur les changement de saisons, d'heure au fil de l'ann…" at bounding box center [878, 451] width 1339 height 853
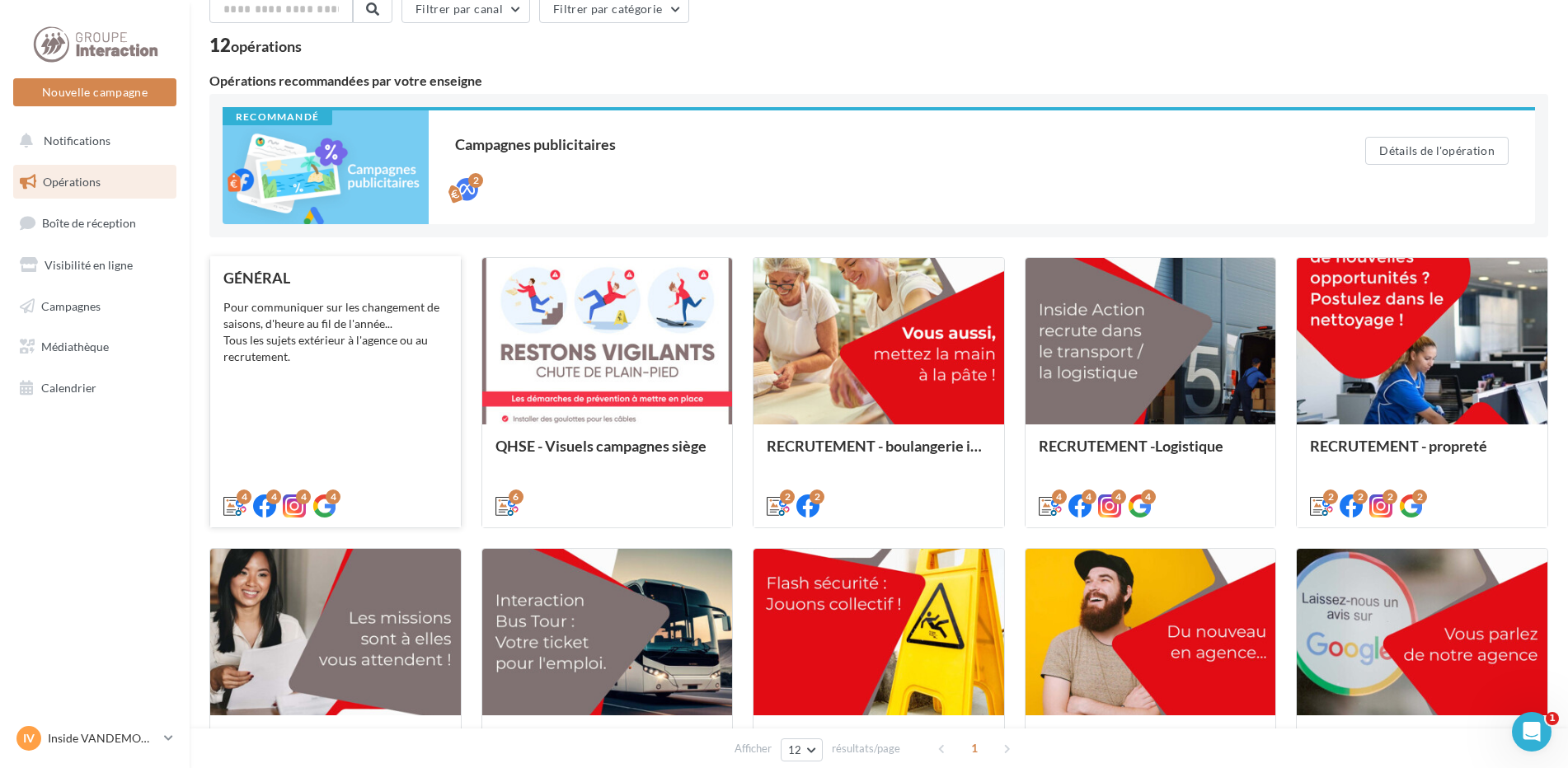
scroll to position [0, 0]
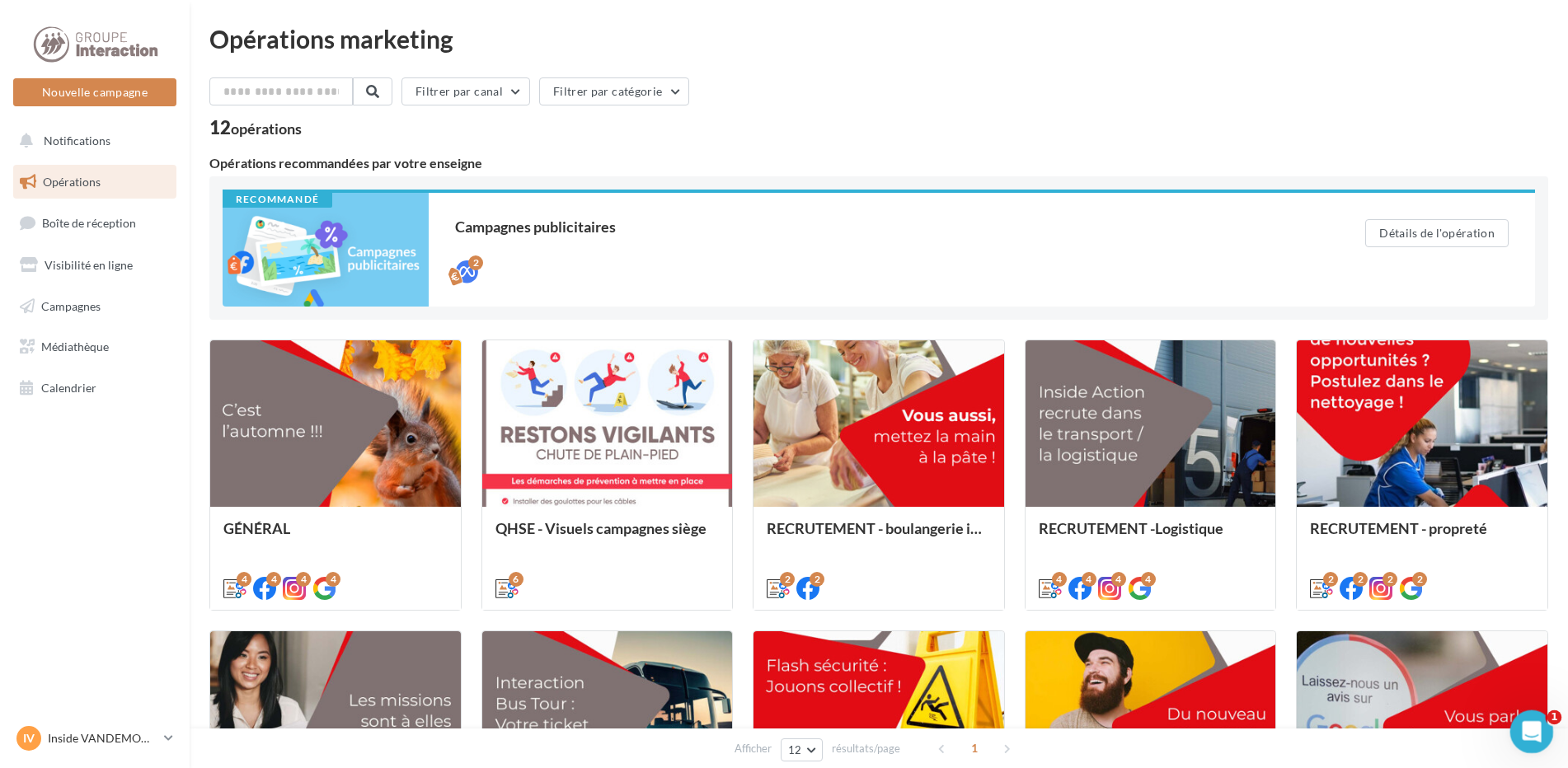
click at [1525, 729] on icon "Ouvrir le Messenger Intercom" at bounding box center [1529, 730] width 27 height 27
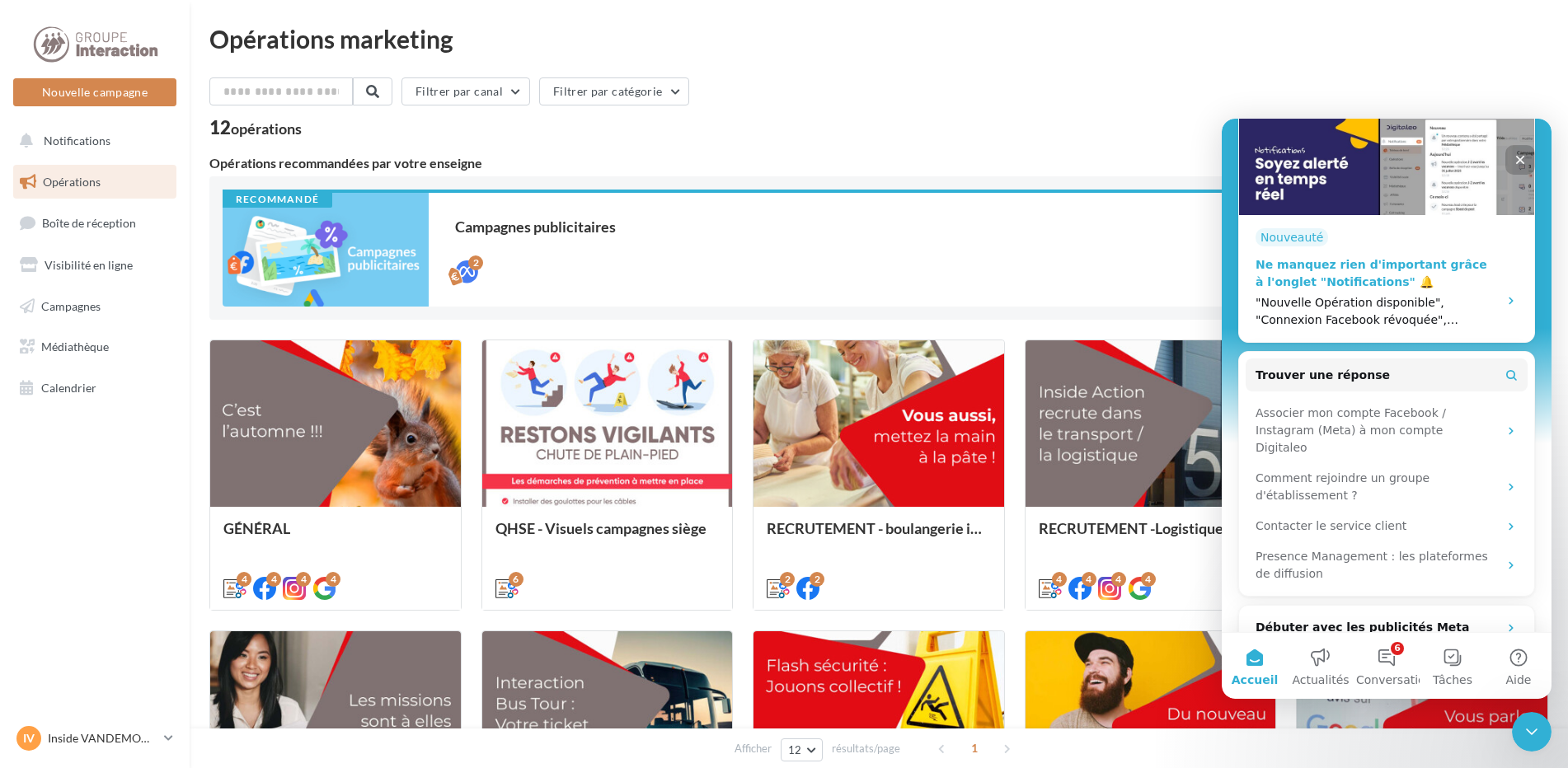
scroll to position [394, 0]
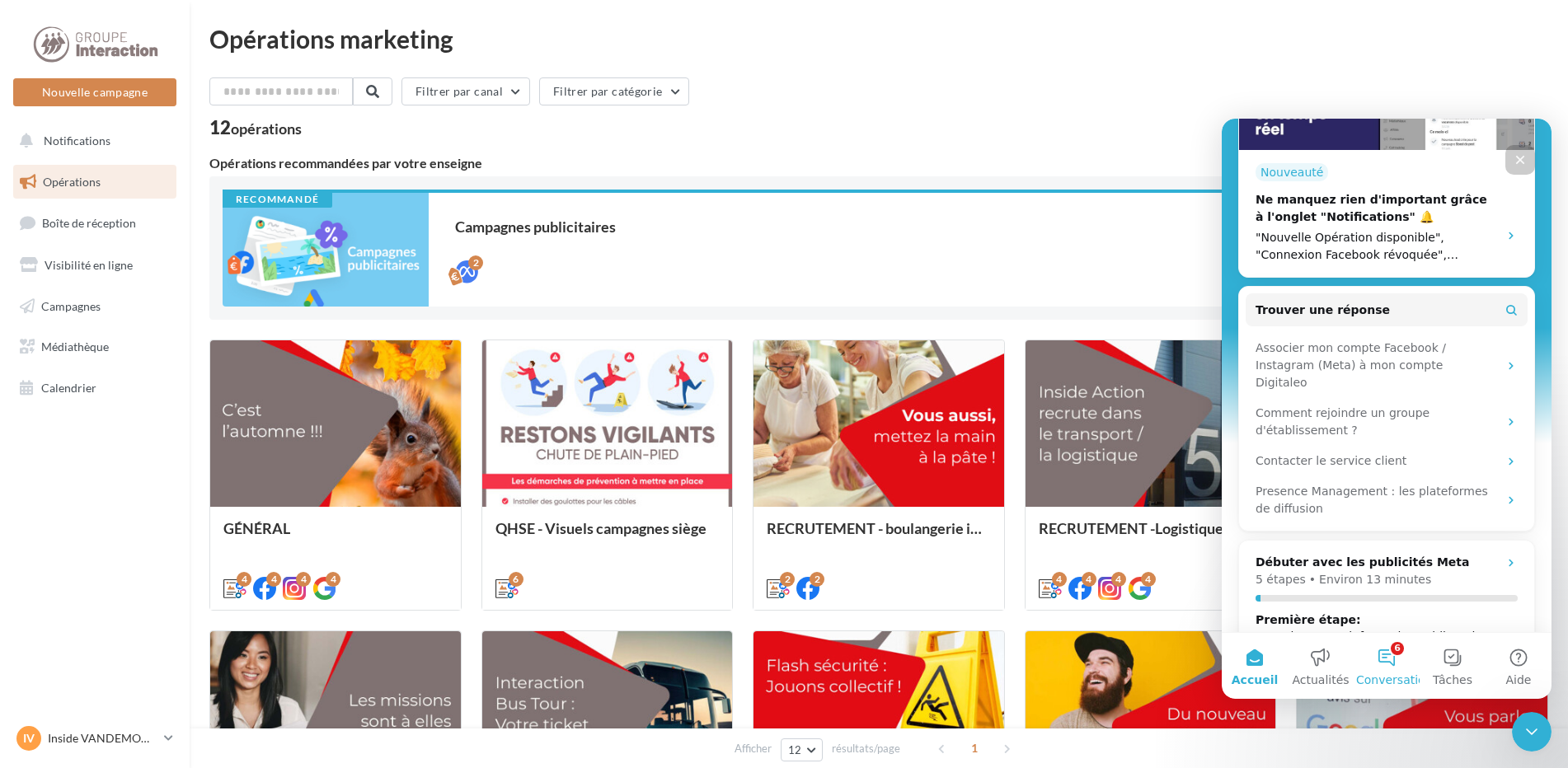
click at [1383, 653] on button "6 Conversations" at bounding box center [1385, 666] width 66 height 66
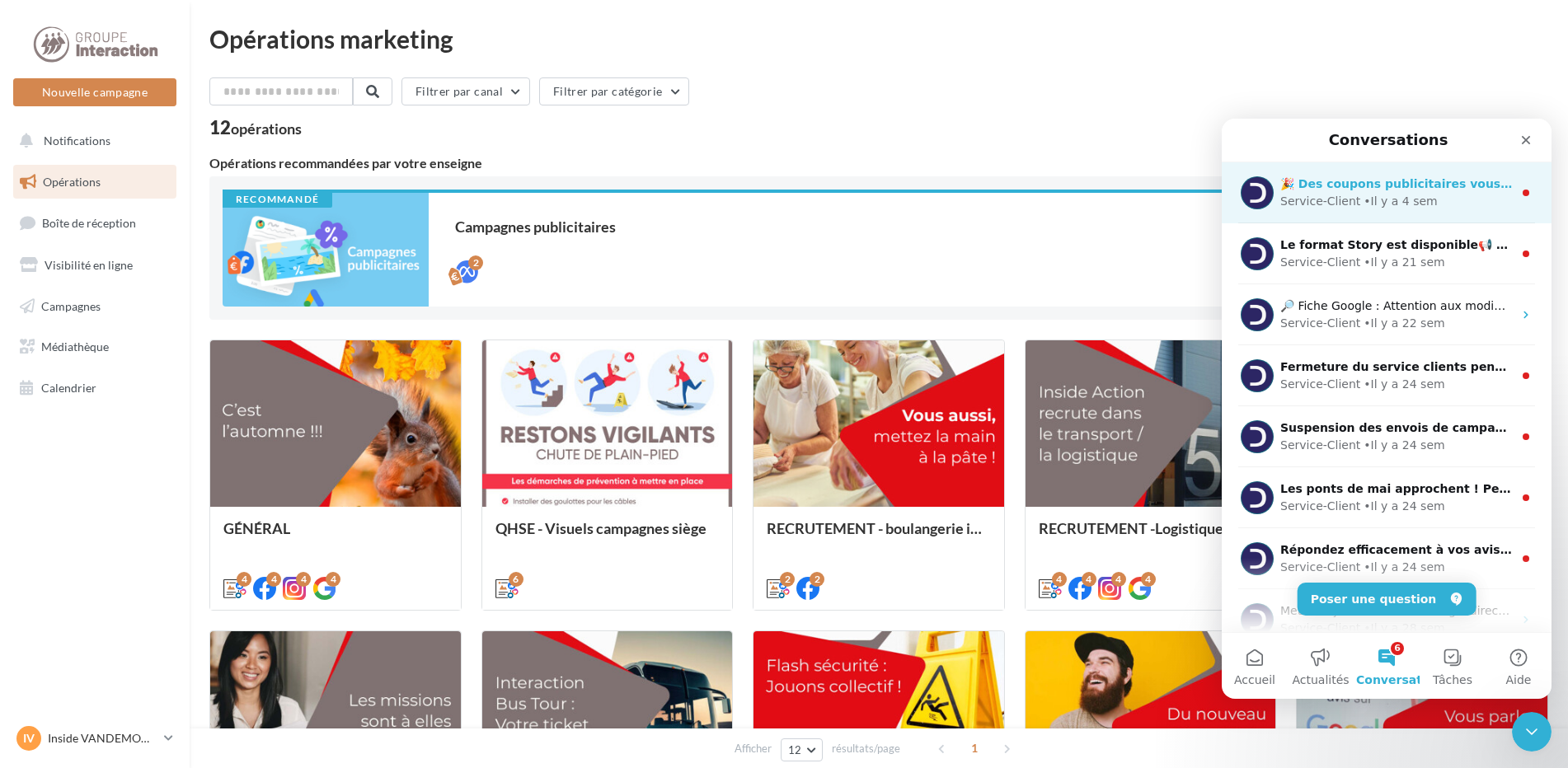
click at [1398, 199] on div "• Il y a 4 sem" at bounding box center [1400, 202] width 73 height 17
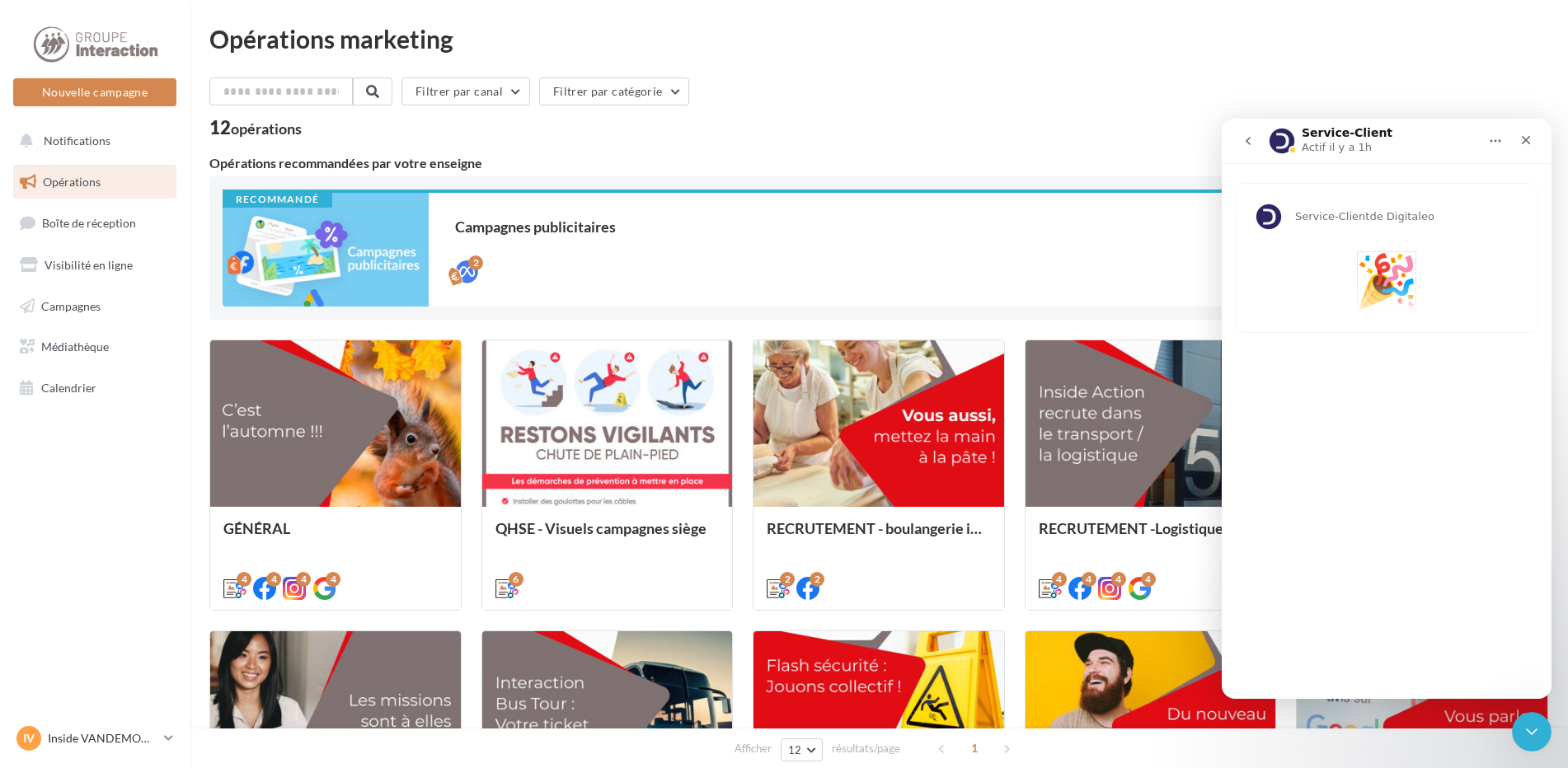
click at [1381, 282] on img "🎉" at bounding box center [1386, 281] width 59 height 59
click at [1529, 136] on icon "Fermer" at bounding box center [1525, 140] width 13 height 13
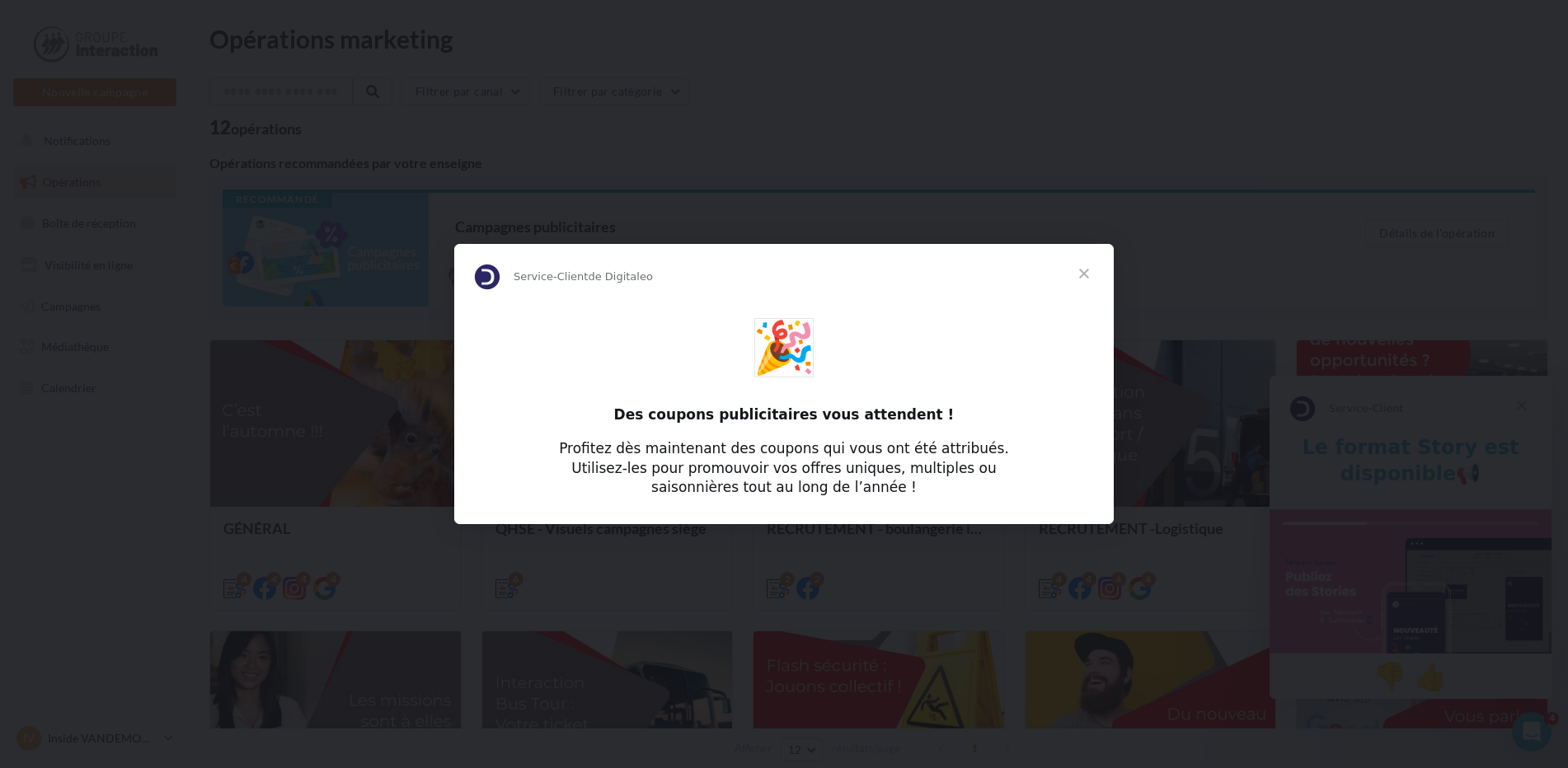
scroll to position [0, 0]
click at [1084, 268] on span "Fermer" at bounding box center [1084, 274] width 59 height 59
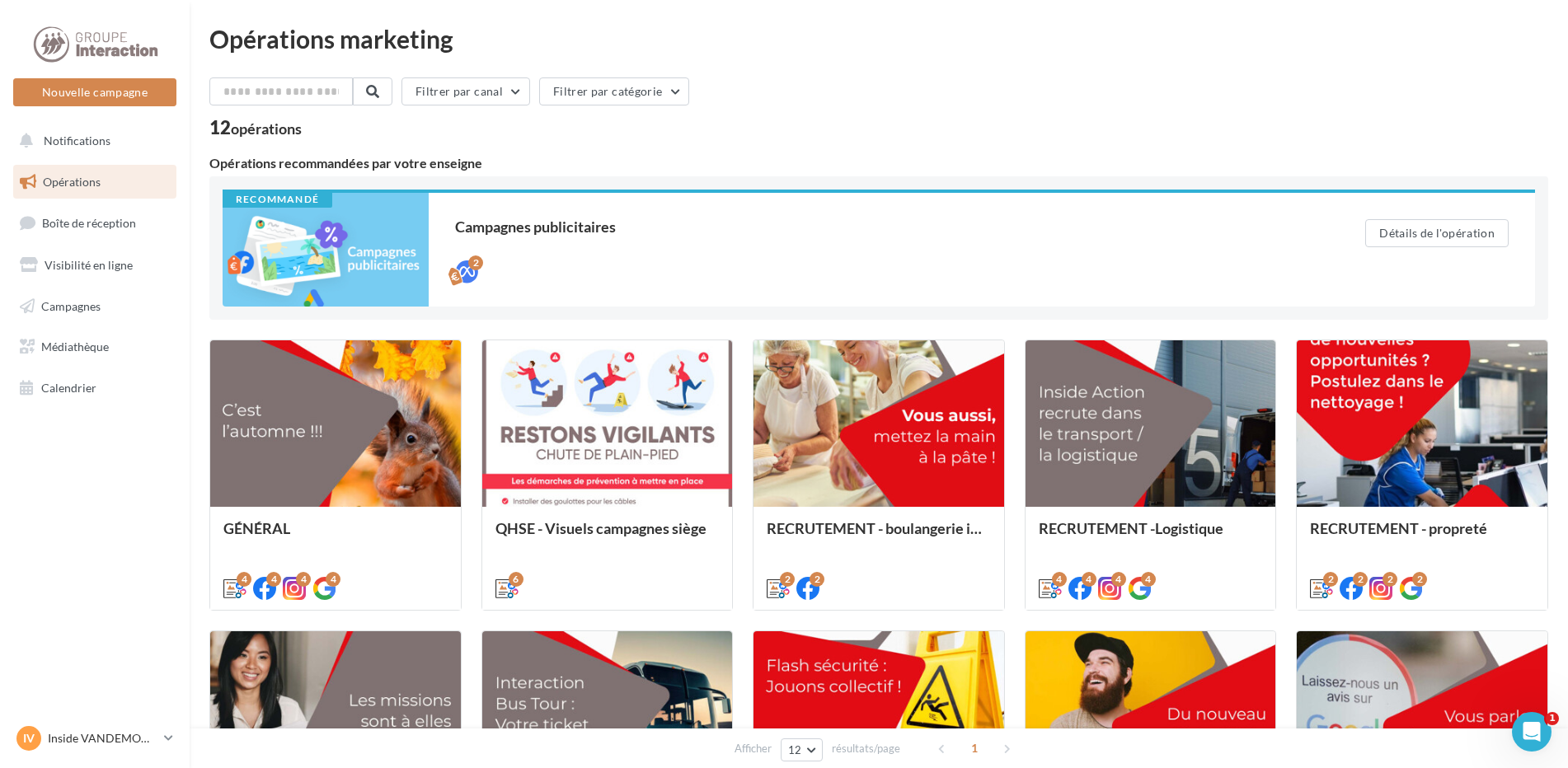
drag, startPoint x: 1488, startPoint y: 0, endPoint x: 928, endPoint y: 108, distance: 570.3
click at [928, 108] on div "Filtrer par canal Filtrer par catégorie" at bounding box center [878, 95] width 1339 height 35
